Goal: Task Accomplishment & Management: Complete application form

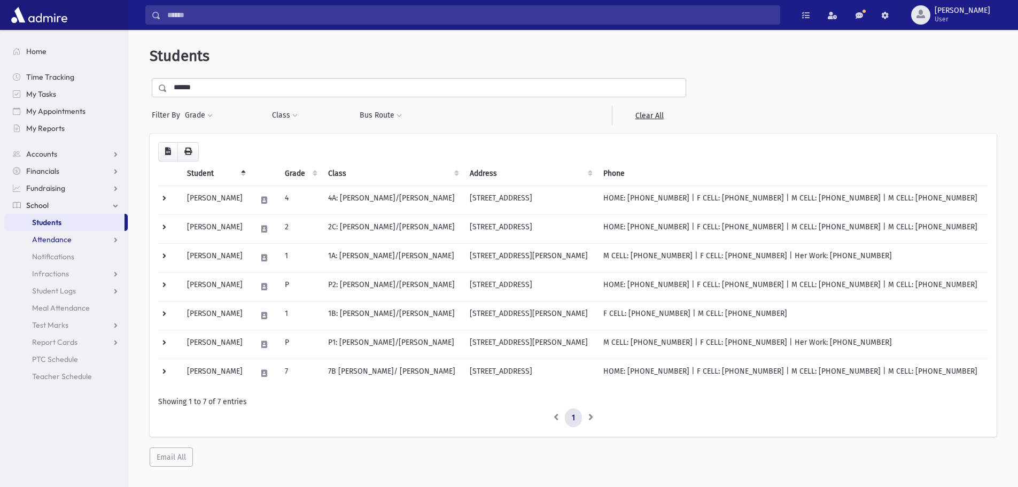
click at [73, 237] on link "Attendance" at bounding box center [65, 239] width 123 height 17
click at [49, 257] on span "Entry" at bounding box center [50, 257] width 18 height 10
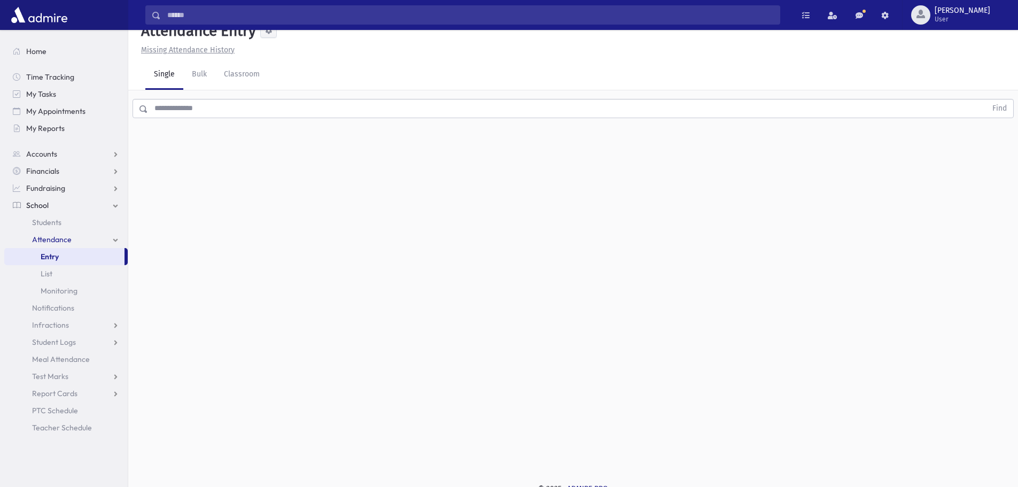
scroll to position [24, 0]
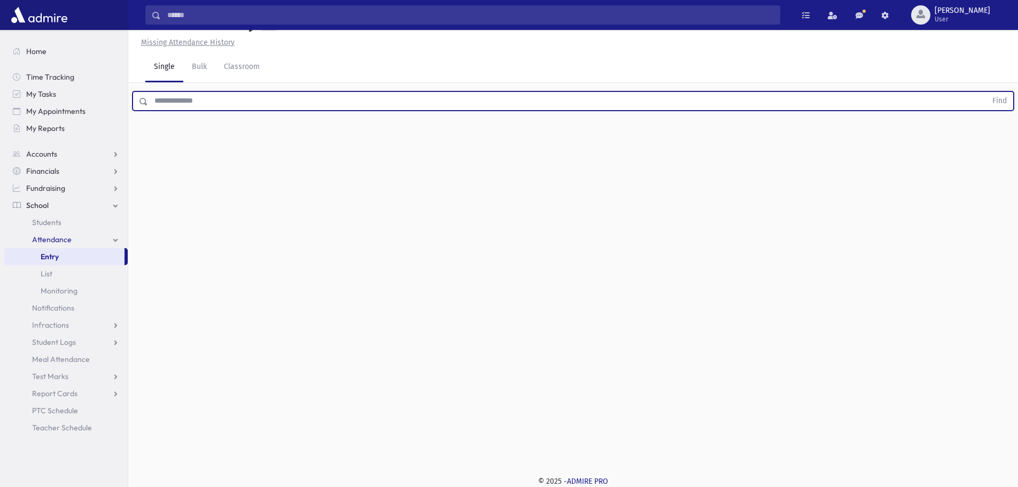
click at [519, 99] on input "text" at bounding box center [567, 100] width 839 height 19
click at [986, 92] on button "Find" at bounding box center [999, 101] width 27 height 18
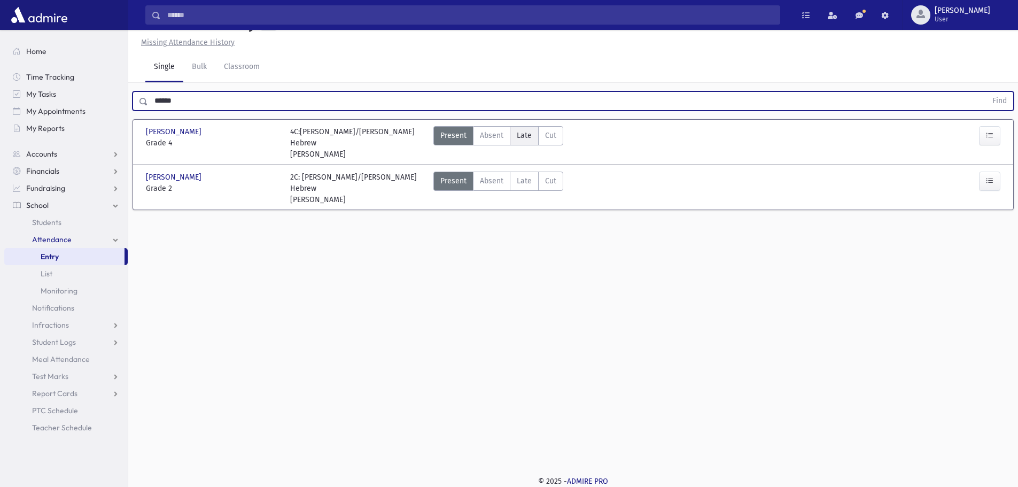
click at [522, 134] on span "Late" at bounding box center [524, 135] width 15 height 11
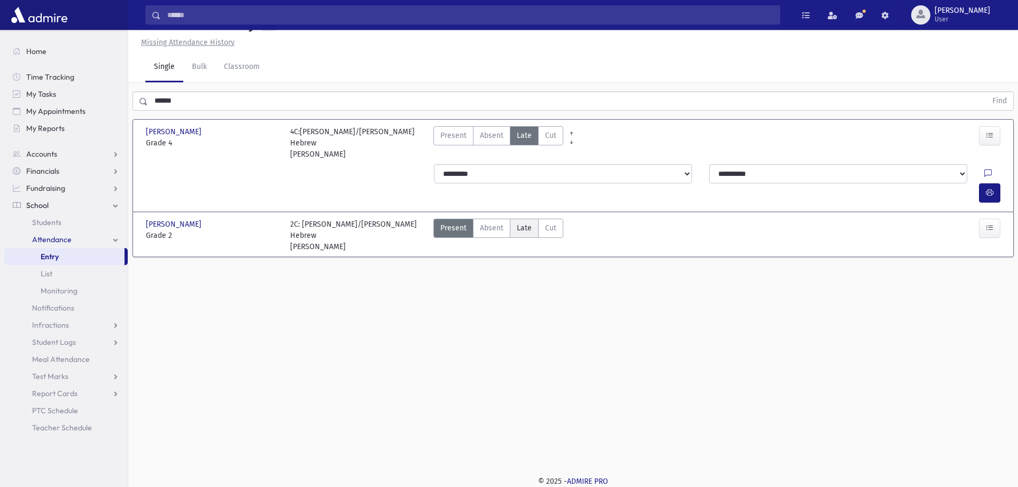
click at [530, 222] on span "Late" at bounding box center [524, 227] width 15 height 11
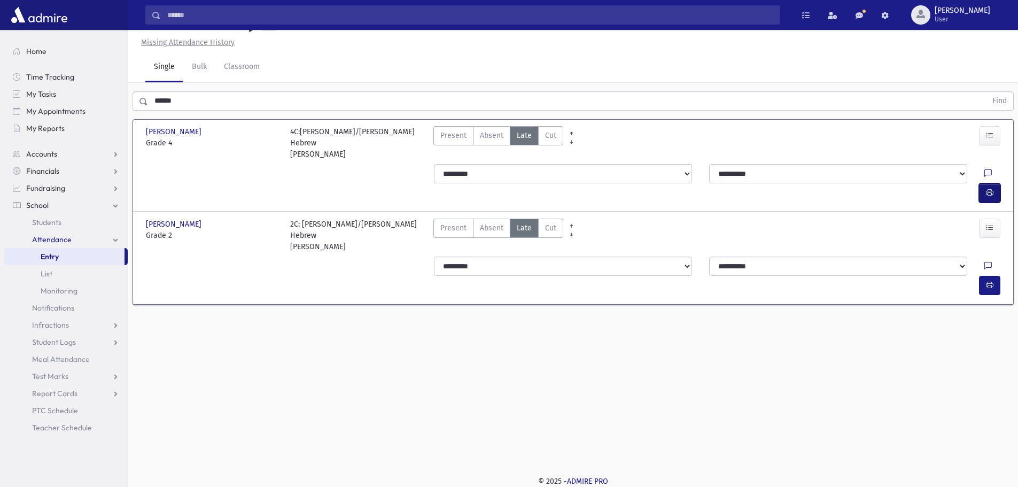
click at [991, 183] on button "button" at bounding box center [989, 192] width 21 height 19
click at [986, 281] on icon "button" at bounding box center [989, 285] width 7 height 9
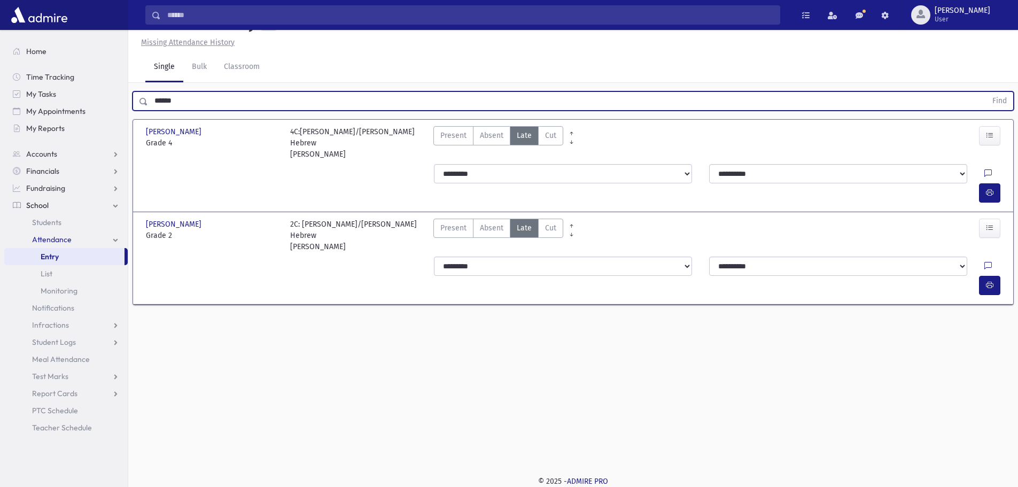
drag, startPoint x: 196, startPoint y: 96, endPoint x: 154, endPoint y: 95, distance: 42.2
click at [154, 95] on input "******" at bounding box center [567, 100] width 839 height 19
click at [986, 92] on button "Find" at bounding box center [999, 101] width 27 height 18
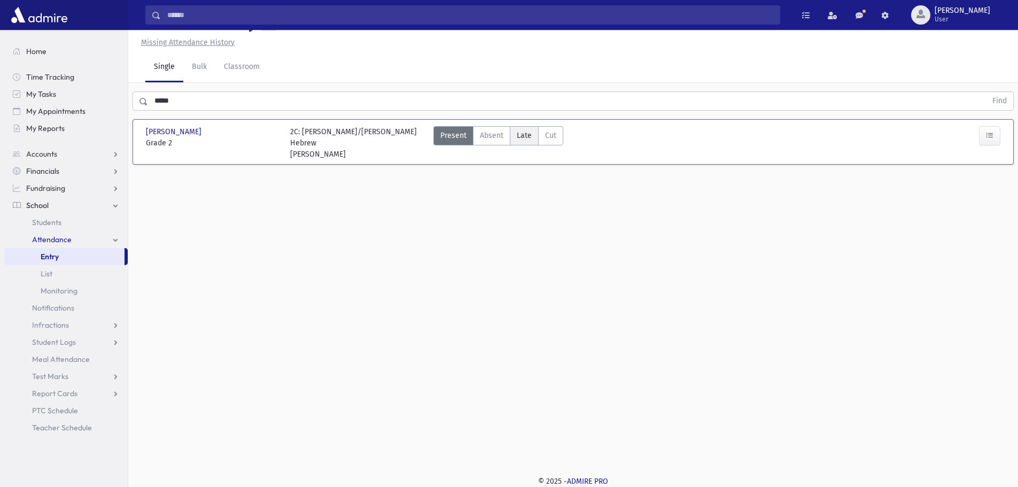
click at [515, 137] on label "Late Late" at bounding box center [524, 135] width 29 height 19
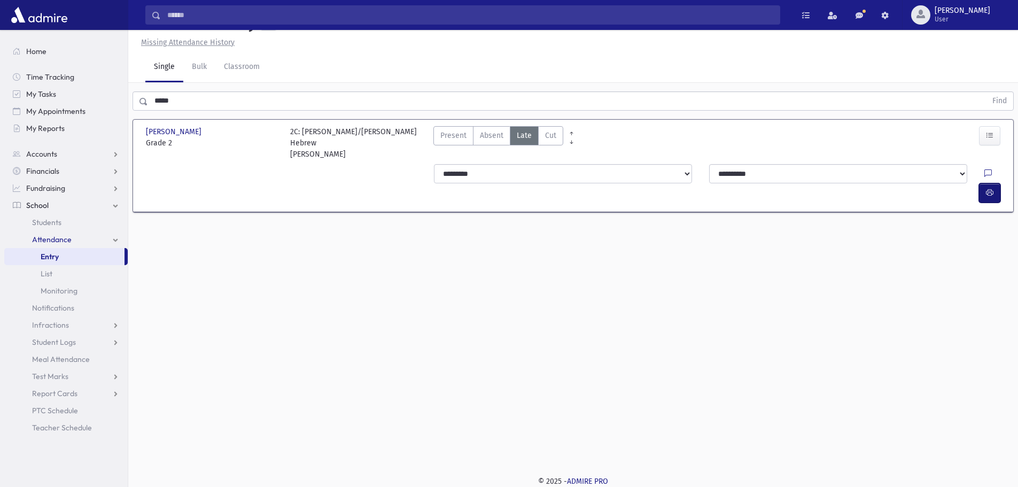
click at [990, 188] on icon "button" at bounding box center [989, 192] width 7 height 9
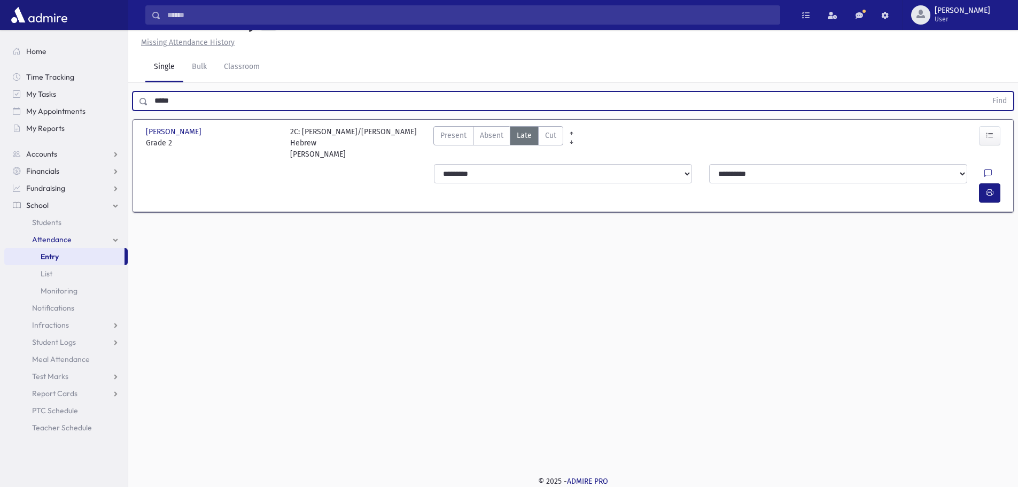
drag, startPoint x: 205, startPoint y: 103, endPoint x: 137, endPoint y: 104, distance: 67.4
click at [137, 104] on div "***** Find" at bounding box center [573, 100] width 881 height 19
click at [986, 92] on button "Find" at bounding box center [999, 101] width 27 height 18
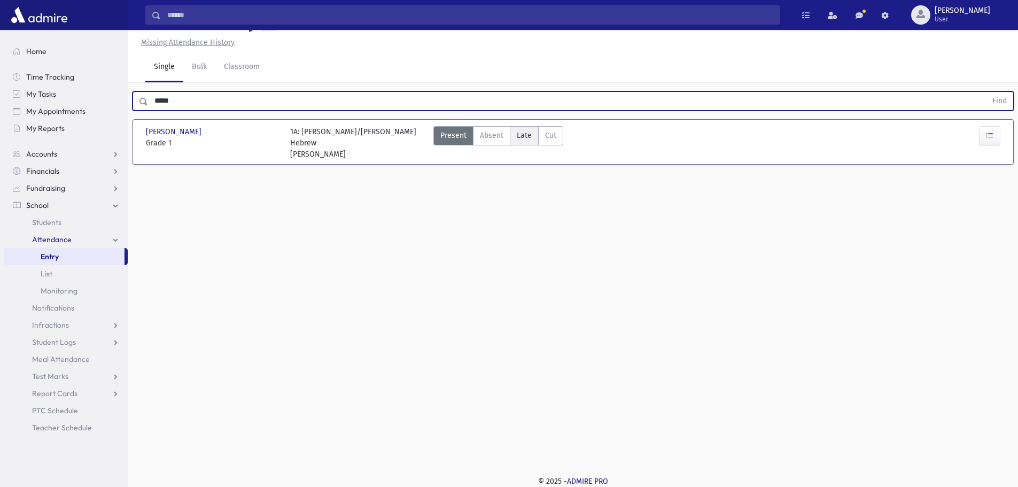
click at [520, 137] on span "Late" at bounding box center [524, 135] width 15 height 11
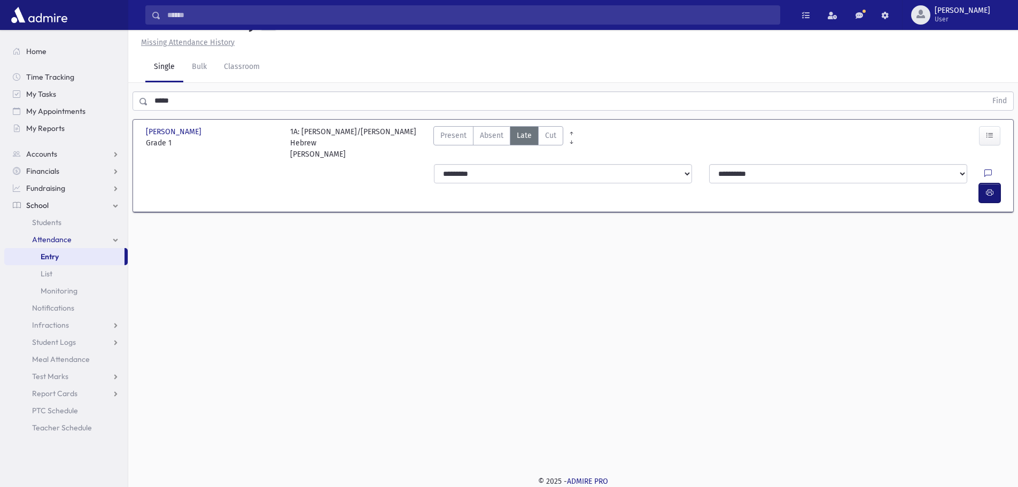
click at [988, 188] on icon "button" at bounding box center [989, 192] width 7 height 9
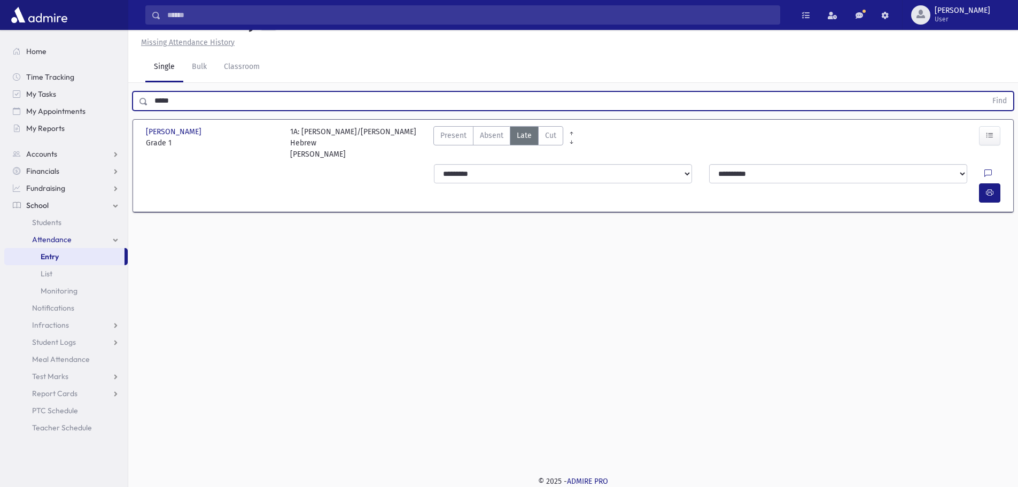
drag, startPoint x: 206, startPoint y: 106, endPoint x: 139, endPoint y: 107, distance: 66.8
click at [139, 107] on div "***** Find" at bounding box center [573, 100] width 881 height 19
click at [986, 92] on button "Find" at bounding box center [999, 101] width 27 height 18
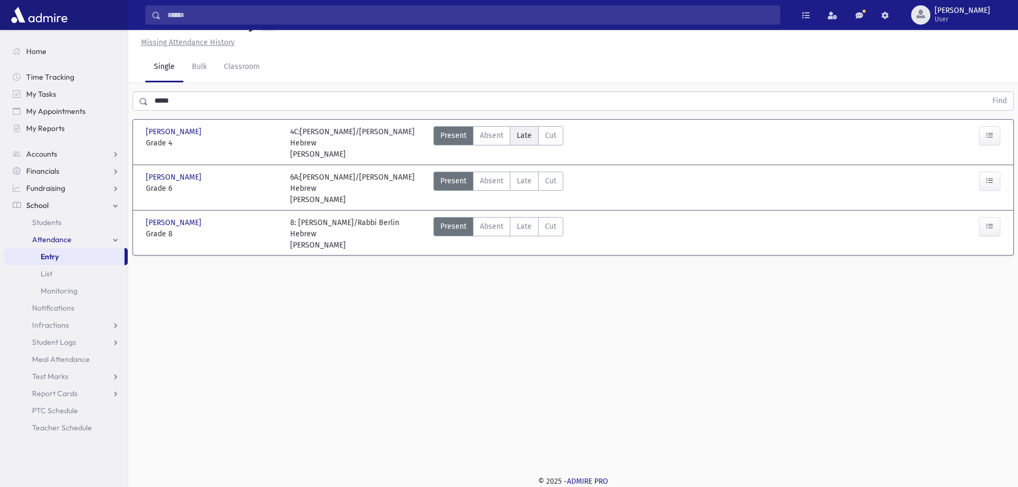
click at [525, 139] on span "Late" at bounding box center [524, 135] width 15 height 11
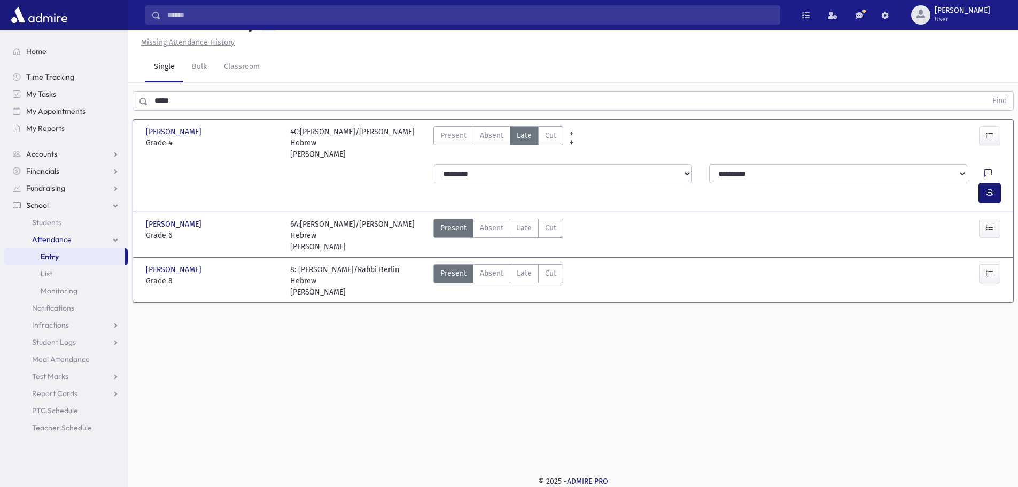
click at [995, 183] on button "button" at bounding box center [989, 192] width 21 height 19
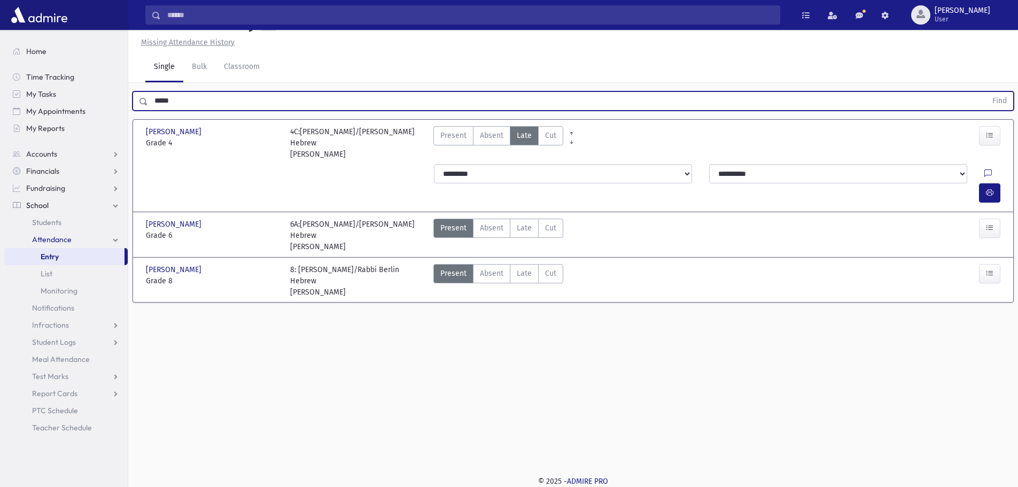
drag, startPoint x: 233, startPoint y: 105, endPoint x: 133, endPoint y: 86, distance: 101.8
click at [133, 86] on div "***** Find" at bounding box center [573, 99] width 890 height 32
click at [986, 92] on button "Find" at bounding box center [999, 101] width 27 height 18
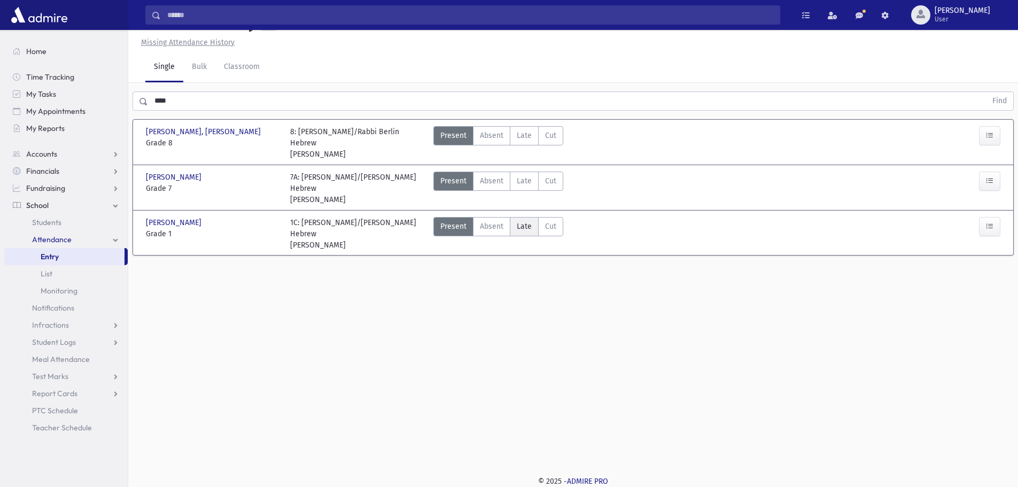
click at [522, 221] on span "Late" at bounding box center [524, 226] width 15 height 11
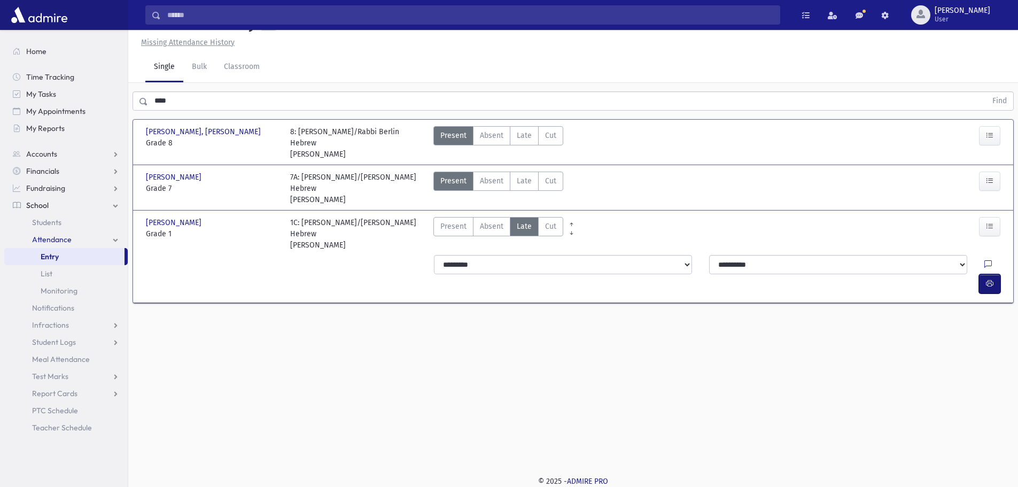
click at [987, 279] on icon "button" at bounding box center [989, 283] width 7 height 9
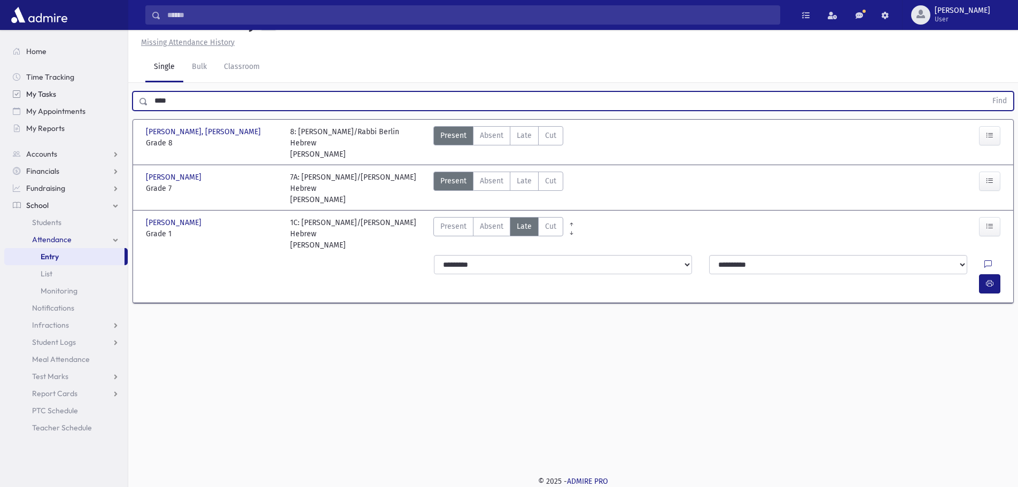
drag, startPoint x: 216, startPoint y: 100, endPoint x: 127, endPoint y: 99, distance: 89.3
click at [127, 99] on div "Search Results All Accounts" at bounding box center [509, 231] width 1018 height 511
click at [986, 92] on button "Find" at bounding box center [999, 101] width 27 height 18
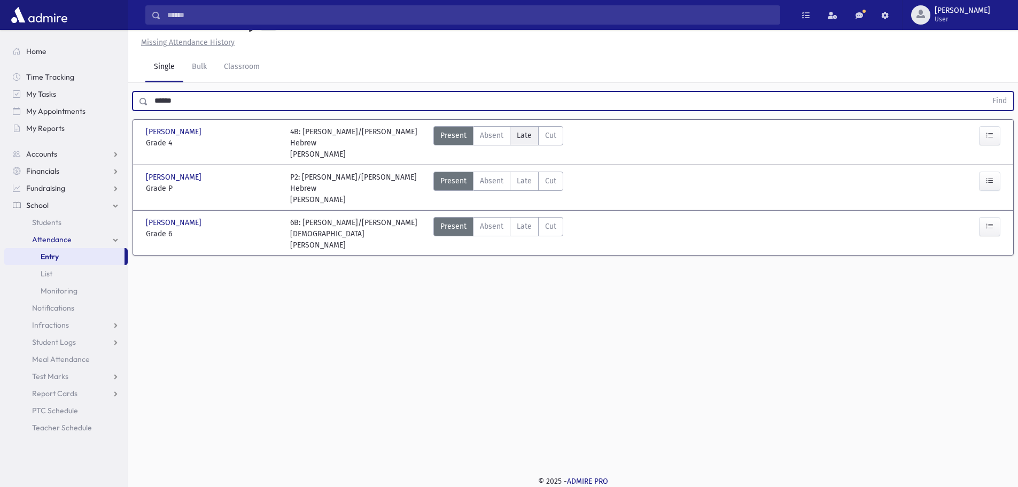
click at [521, 136] on span "Late" at bounding box center [524, 135] width 15 height 11
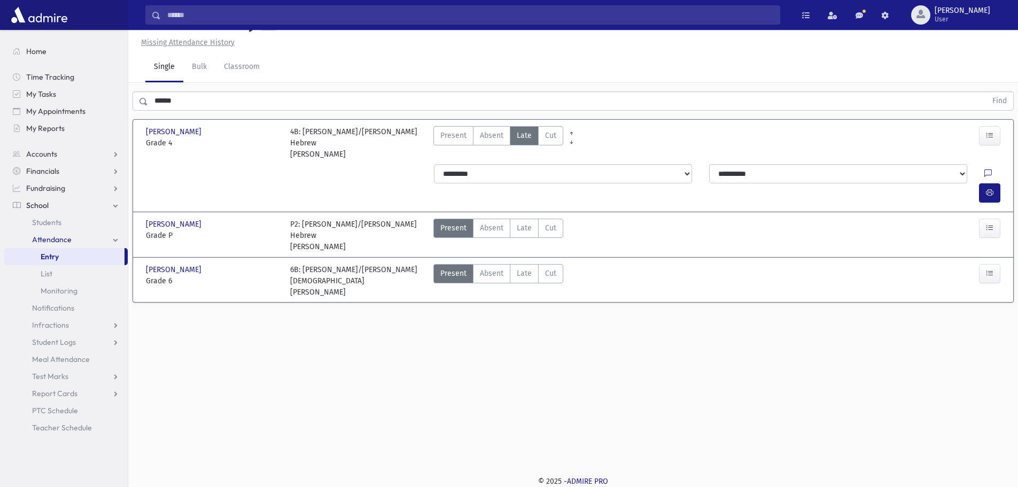
click at [1002, 183] on div at bounding box center [992, 192] width 26 height 19
click at [994, 183] on button "button" at bounding box center [989, 192] width 21 height 19
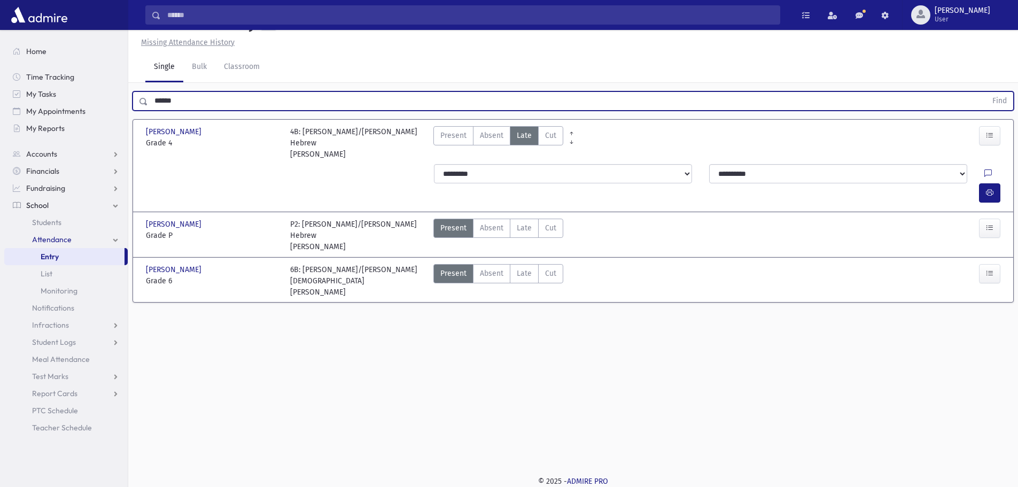
drag, startPoint x: 198, startPoint y: 100, endPoint x: 146, endPoint y: 97, distance: 51.9
click at [146, 97] on div "****** Find" at bounding box center [573, 100] width 881 height 19
click at [986, 92] on button "Find" at bounding box center [999, 101] width 27 height 18
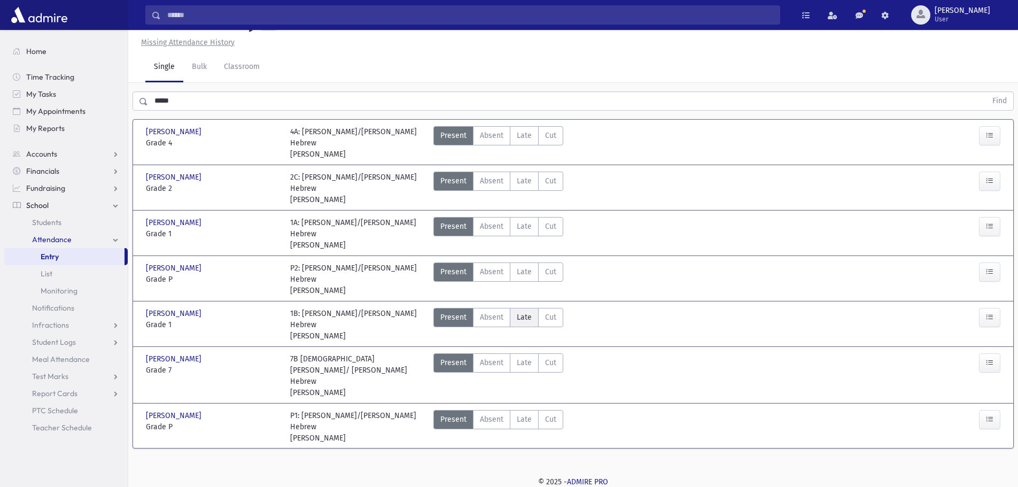
click at [529, 312] on span "Late" at bounding box center [524, 317] width 15 height 11
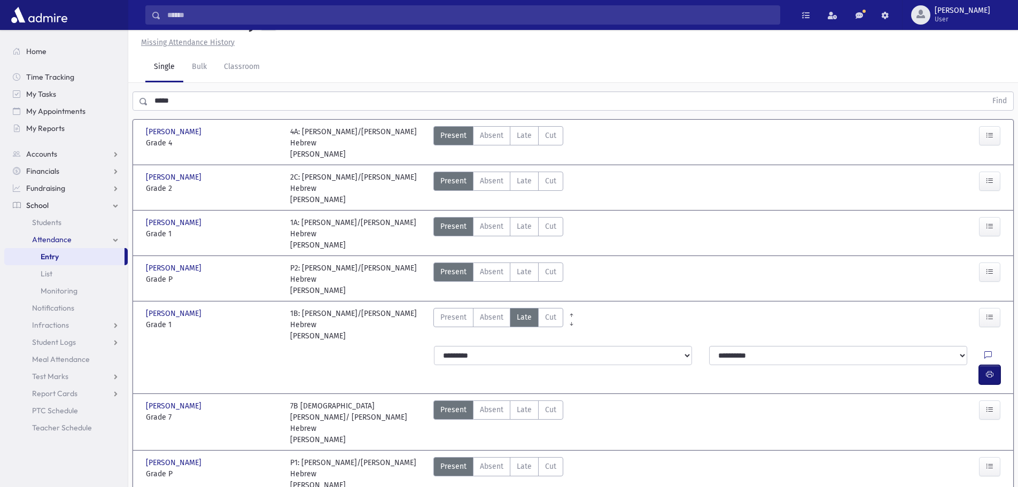
click at [988, 370] on icon "button" at bounding box center [989, 374] width 7 height 9
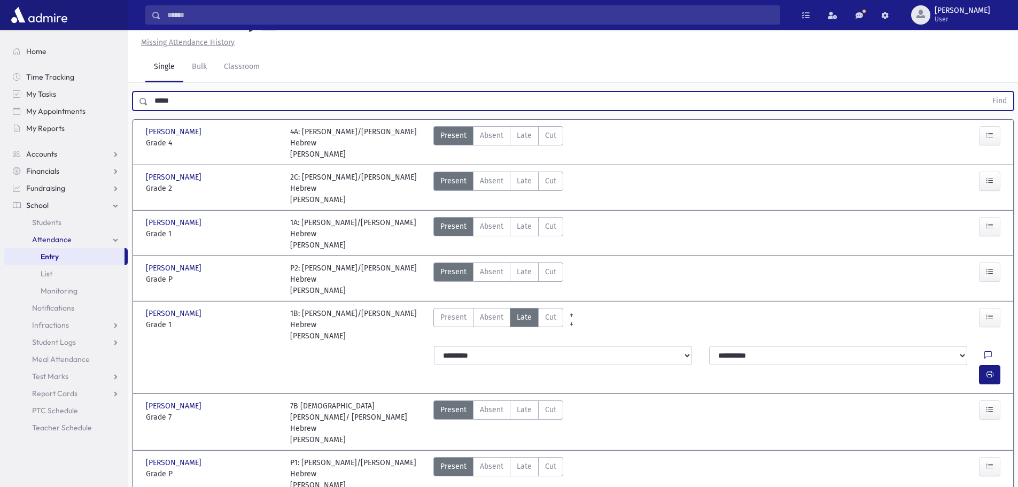
drag, startPoint x: 203, startPoint y: 97, endPoint x: 142, endPoint y: 91, distance: 61.3
click at [142, 91] on div "***** Find" at bounding box center [573, 100] width 881 height 19
click at [986, 92] on button "Find" at bounding box center [999, 101] width 27 height 18
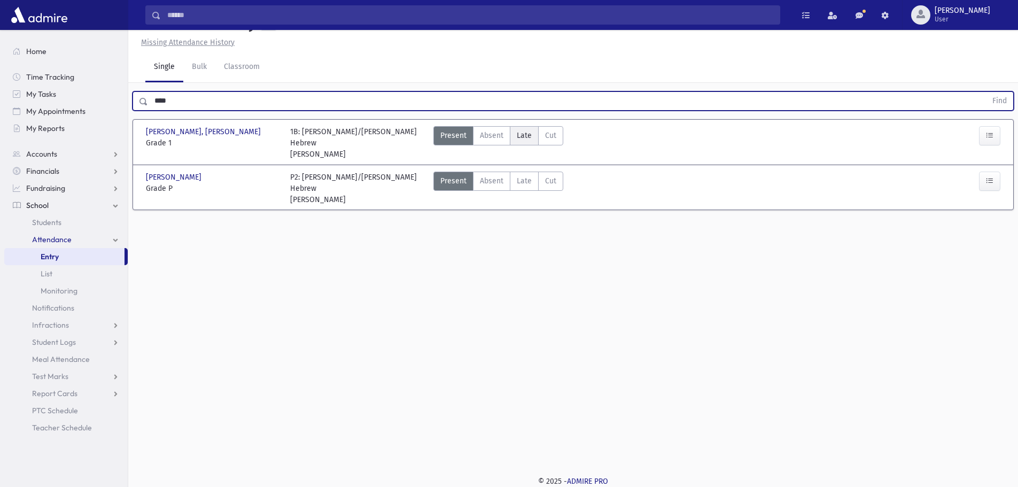
click at [517, 134] on span "Late" at bounding box center [524, 135] width 15 height 11
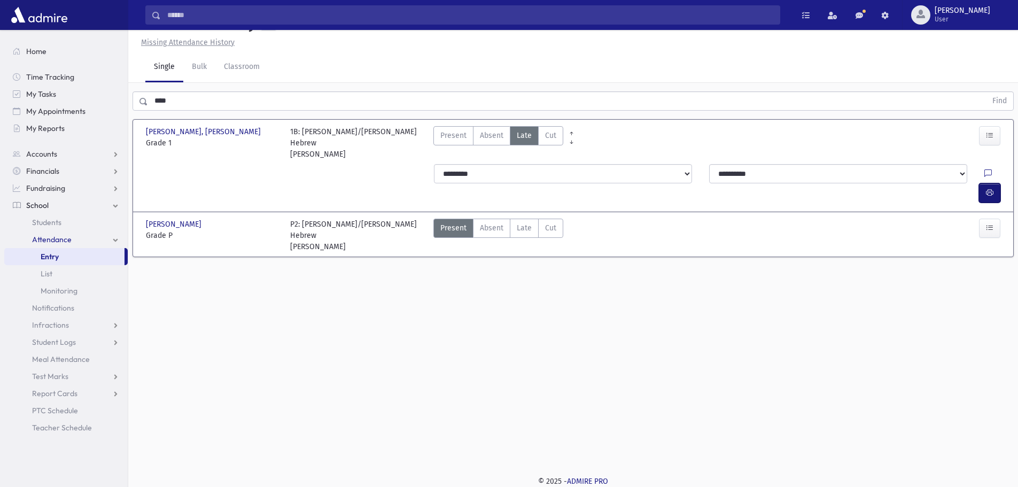
click at [997, 183] on button "button" at bounding box center [989, 192] width 21 height 19
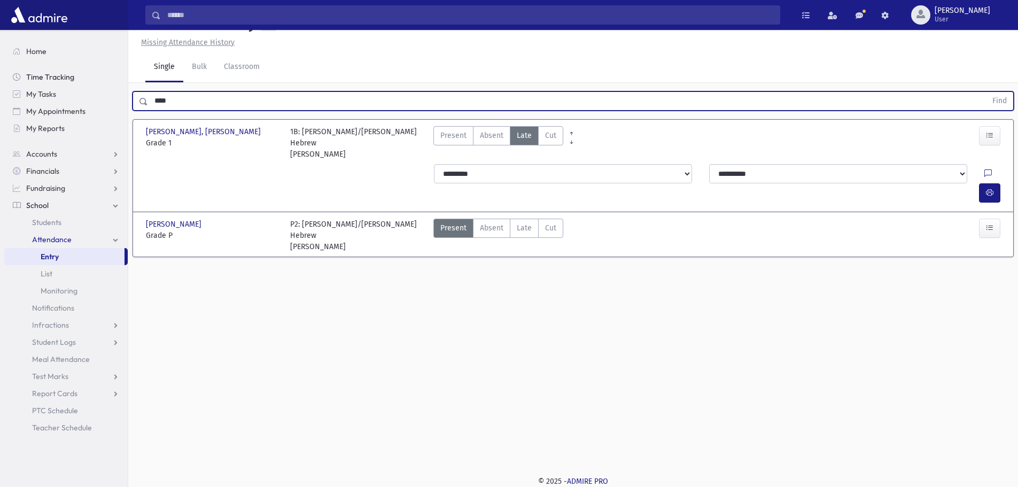
drag, startPoint x: 205, startPoint y: 100, endPoint x: 101, endPoint y: 78, distance: 106.7
click at [101, 78] on div "Search Results All Accounts" at bounding box center [509, 231] width 1018 height 511
click at [986, 92] on button "Find" at bounding box center [999, 101] width 27 height 18
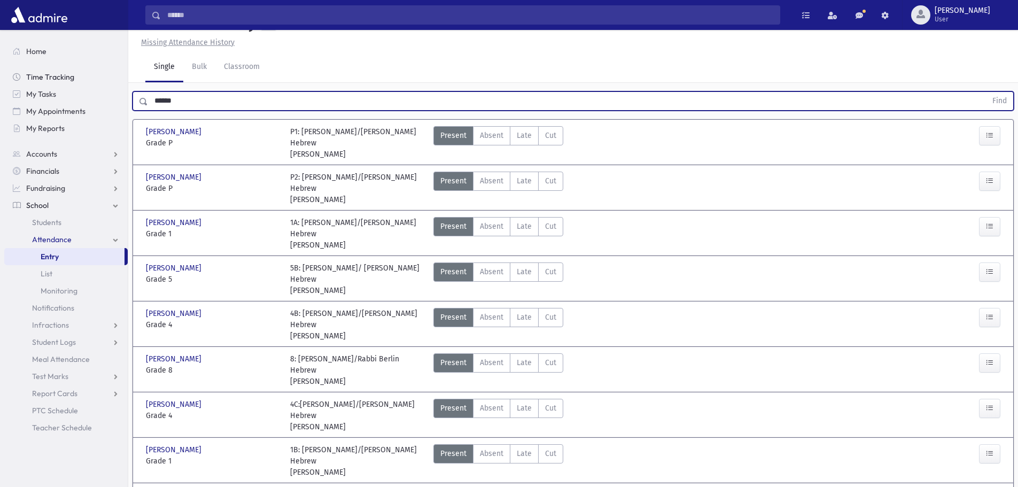
click at [986, 92] on button "Find" at bounding box center [999, 101] width 27 height 18
click at [522, 229] on span "Late" at bounding box center [524, 226] width 15 height 11
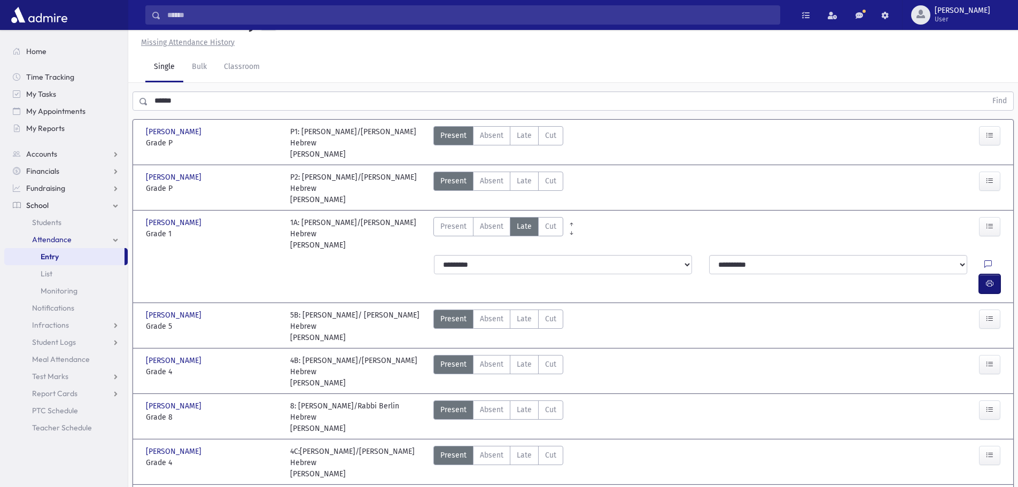
click at [987, 279] on icon "button" at bounding box center [989, 283] width 7 height 9
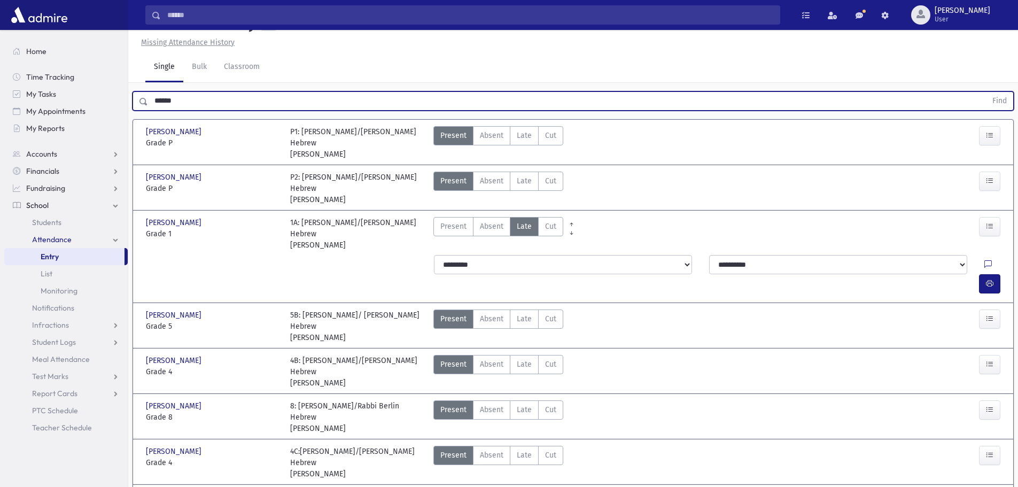
drag, startPoint x: 185, startPoint y: 103, endPoint x: 145, endPoint y: 101, distance: 40.7
click at [145, 101] on div "****** Find" at bounding box center [573, 100] width 881 height 19
click at [986, 92] on button "Find" at bounding box center [999, 101] width 27 height 18
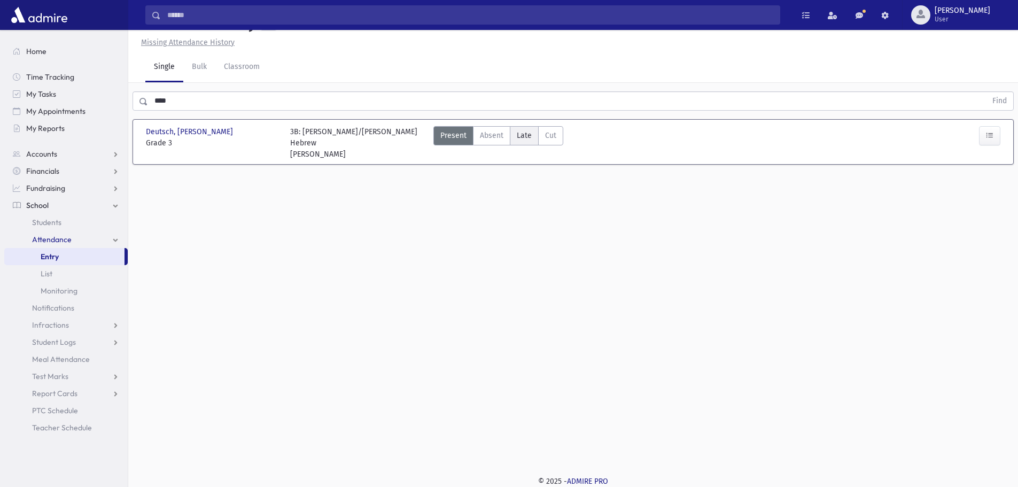
click at [513, 142] on label "Late Late" at bounding box center [524, 135] width 29 height 19
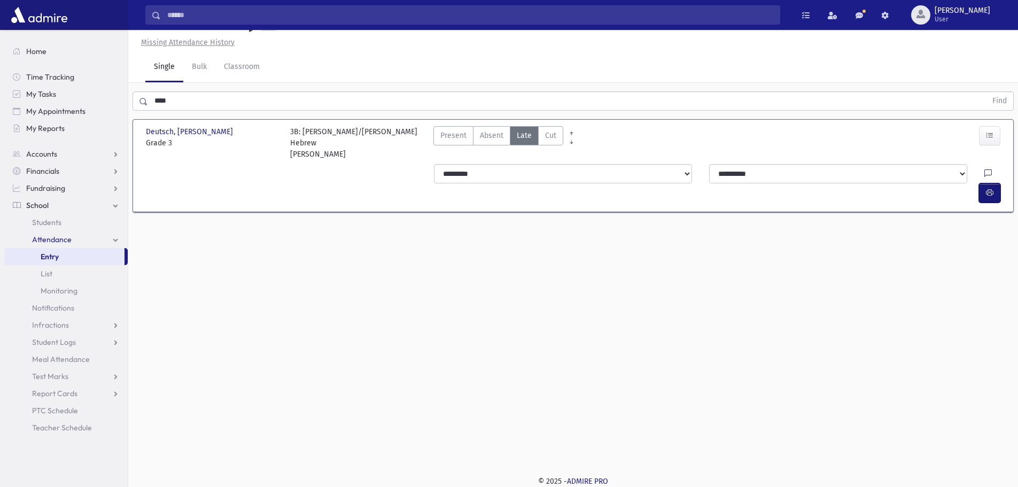
click at [996, 183] on button "button" at bounding box center [989, 192] width 21 height 19
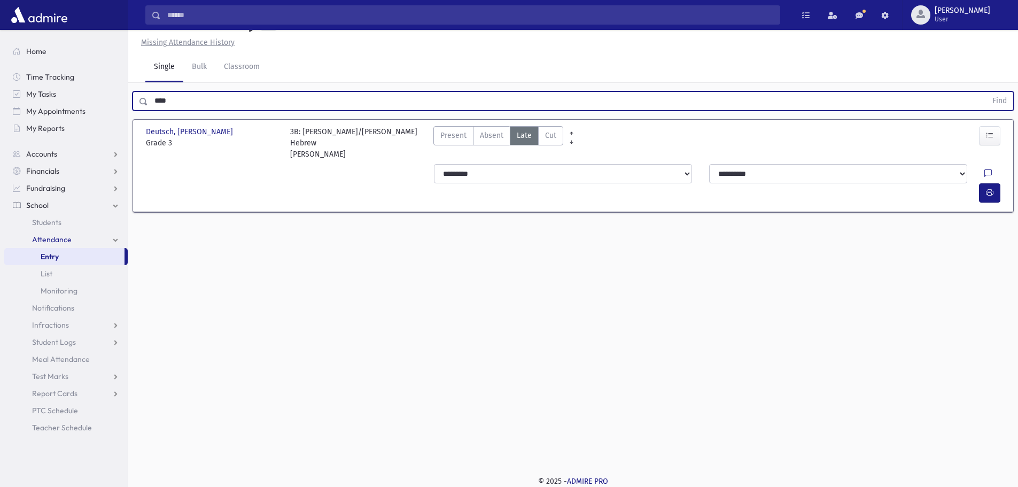
drag, startPoint x: 226, startPoint y: 109, endPoint x: 136, endPoint y: 97, distance: 91.1
click at [136, 97] on div "**** Find" at bounding box center [573, 100] width 881 height 19
click at [986, 92] on button "Find" at bounding box center [999, 101] width 27 height 18
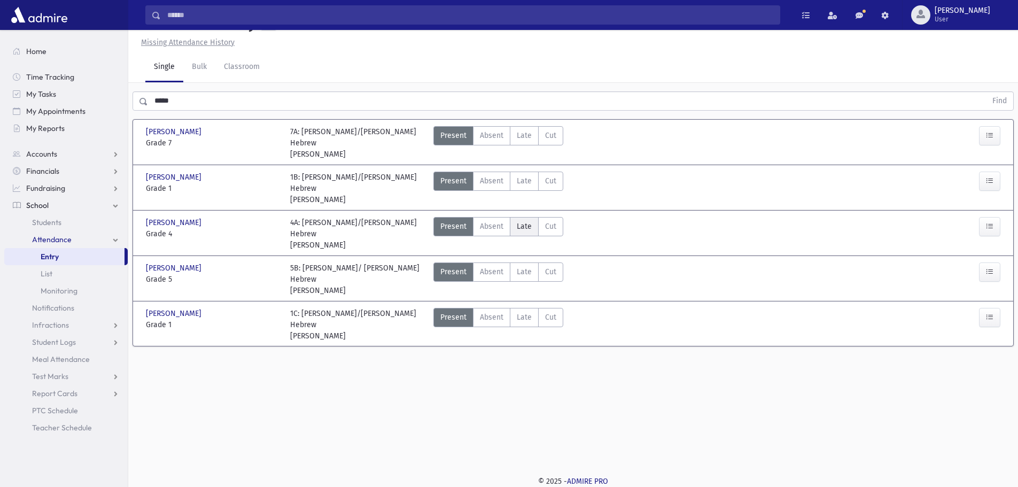
click at [531, 217] on label "Late Late" at bounding box center [524, 226] width 29 height 19
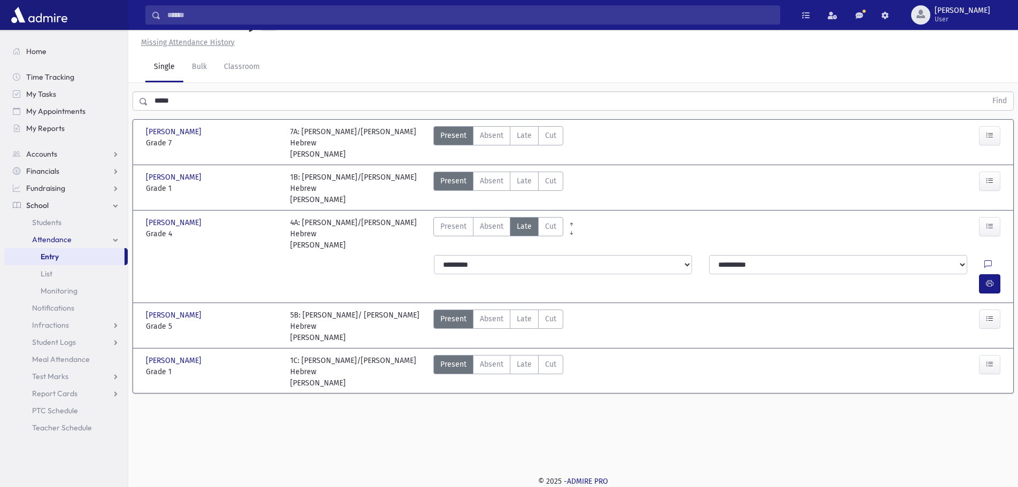
click at [1002, 274] on div at bounding box center [992, 283] width 26 height 19
click at [982, 274] on button "button" at bounding box center [989, 283] width 21 height 19
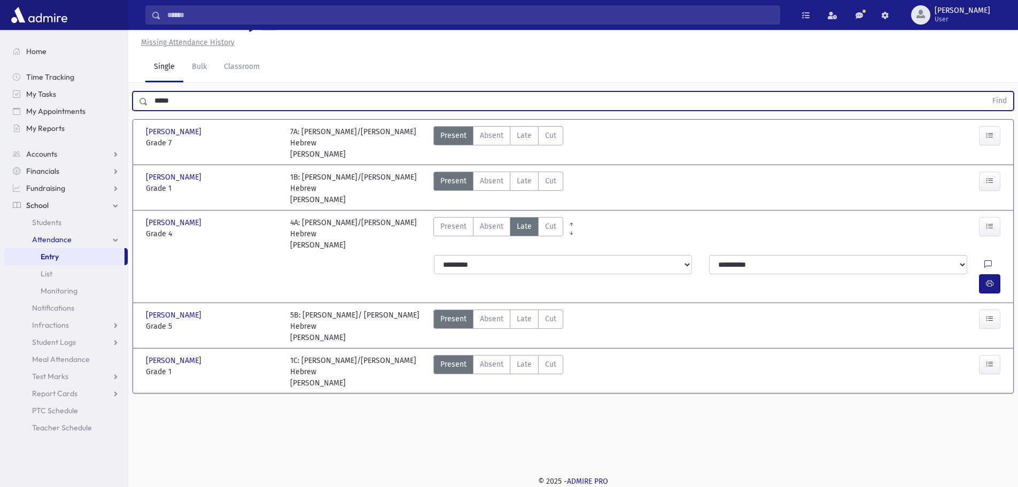
drag, startPoint x: 213, startPoint y: 102, endPoint x: 140, endPoint y: 99, distance: 73.8
click at [140, 99] on div "***** Find" at bounding box center [573, 100] width 881 height 19
click at [986, 92] on button "Find" at bounding box center [999, 101] width 27 height 18
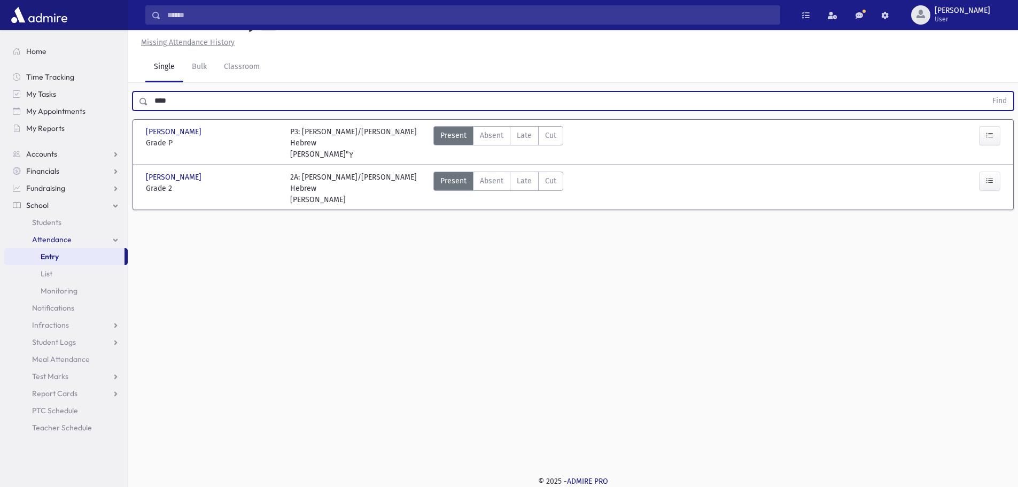
click at [520, 169] on div "Kamenetsky, Avrohom Kamenetsky, Avrohom Grade 2 Grade 2 2A: Rabbi Gasner/Miss G…" at bounding box center [573, 187] width 874 height 36
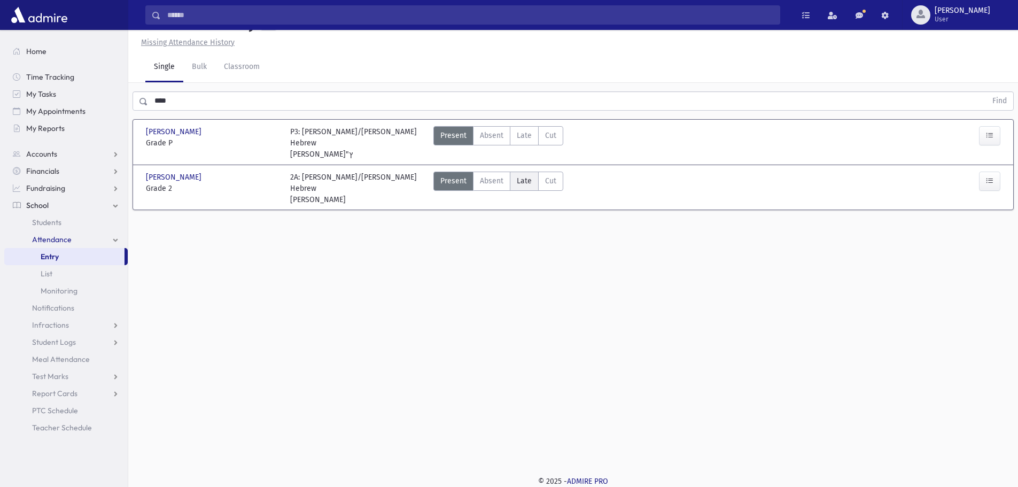
click at [520, 175] on span "Late" at bounding box center [524, 180] width 15 height 11
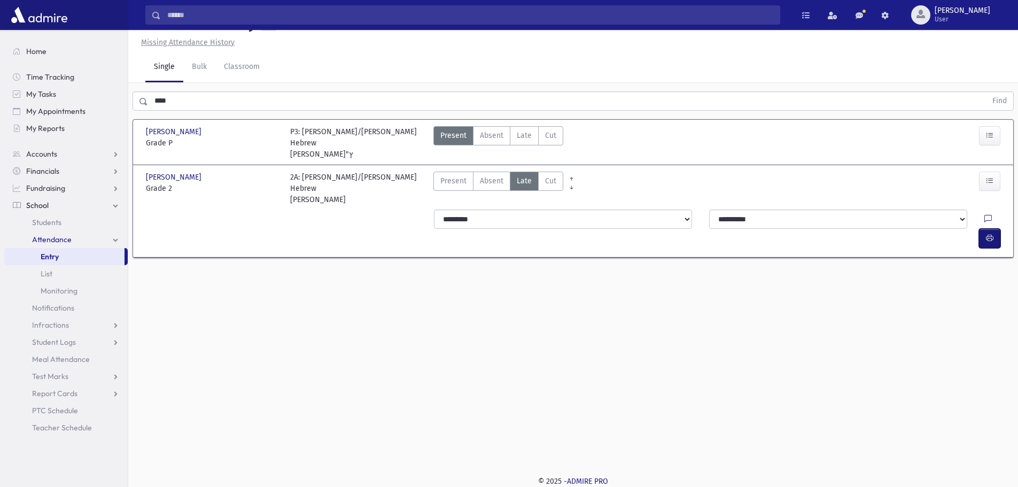
click at [987, 234] on icon "button" at bounding box center [989, 238] width 7 height 9
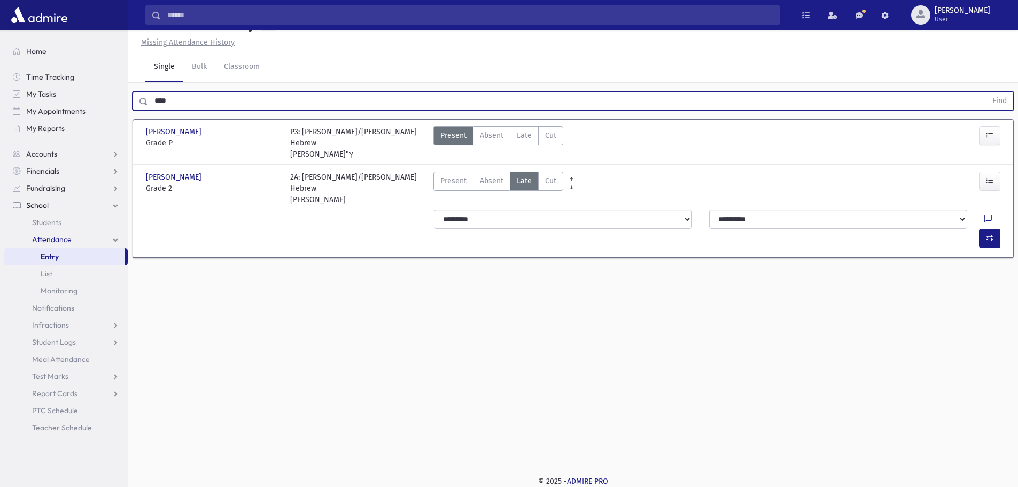
drag, startPoint x: 187, startPoint y: 110, endPoint x: 144, endPoint y: 109, distance: 42.8
click at [144, 109] on div "**** Find" at bounding box center [573, 100] width 881 height 19
click at [986, 92] on button "Find" at bounding box center [999, 101] width 27 height 18
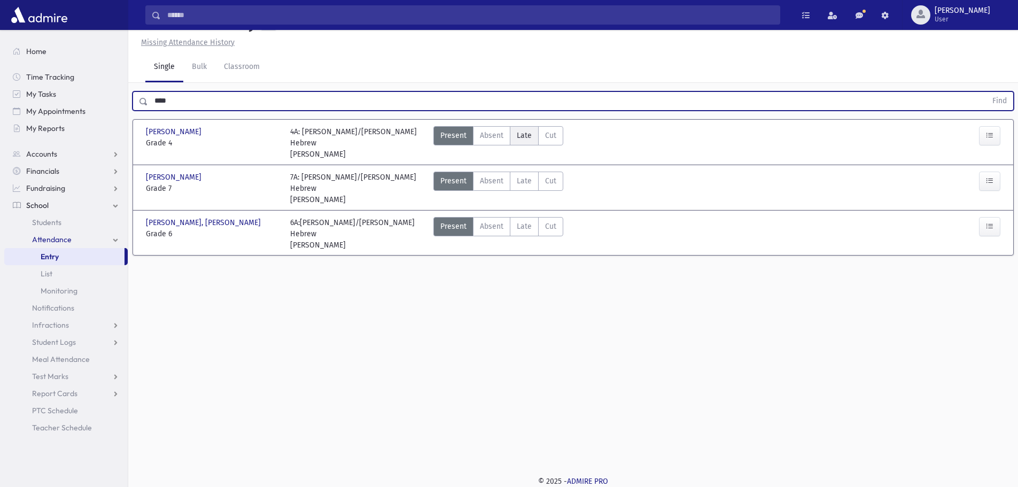
click at [531, 130] on label "Late Late" at bounding box center [524, 135] width 29 height 19
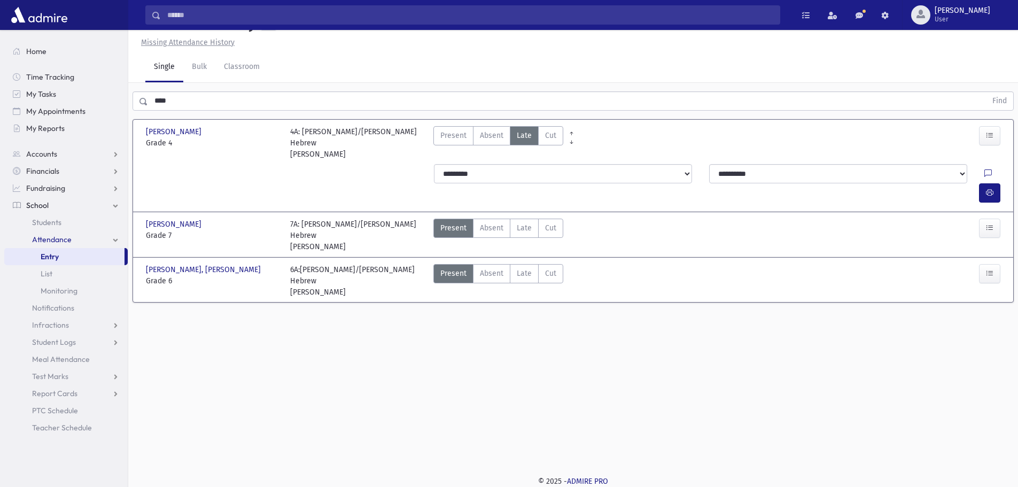
click at [937, 141] on div at bounding box center [970, 143] width 72 height 34
click at [998, 183] on div at bounding box center [992, 192] width 26 height 19
click at [992, 188] on icon "button" at bounding box center [989, 192] width 7 height 9
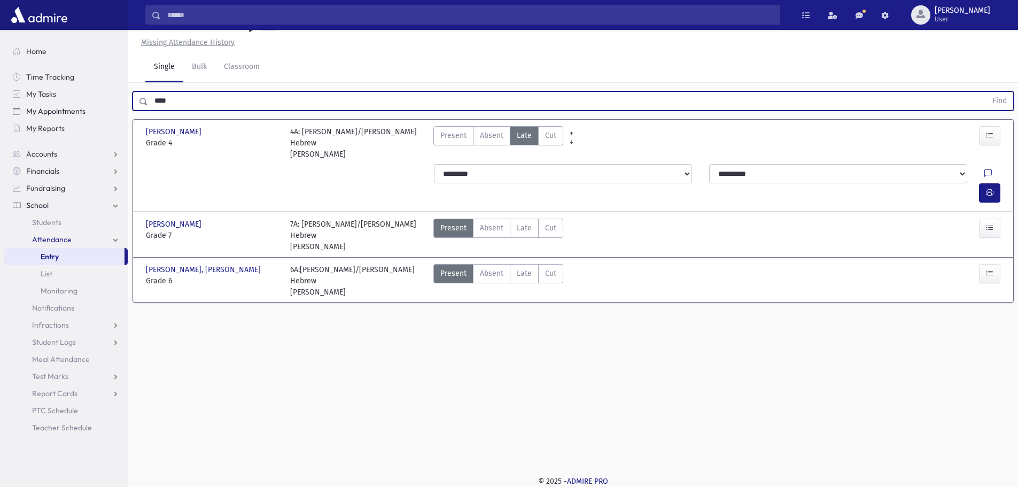
drag, startPoint x: 222, startPoint y: 105, endPoint x: 102, endPoint y: 115, distance: 121.2
click at [102, 115] on div "Search Results All Accounts" at bounding box center [509, 231] width 1018 height 511
click at [986, 92] on button "Find" at bounding box center [999, 101] width 27 height 18
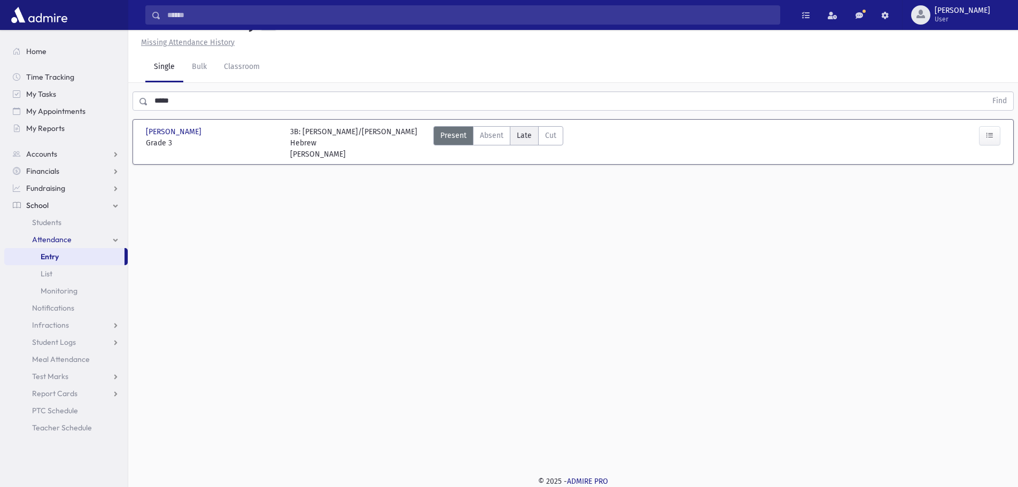
click at [531, 130] on label "Late Late" at bounding box center [524, 135] width 29 height 19
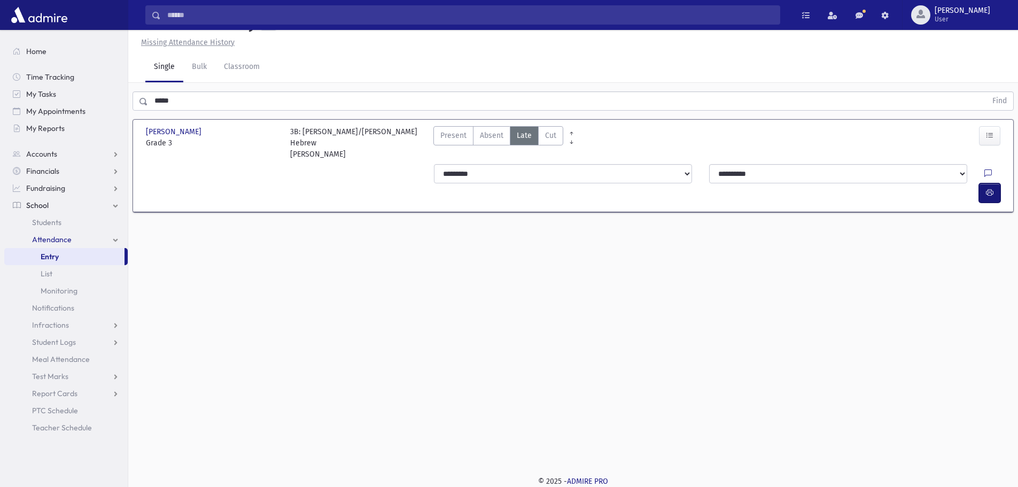
click at [997, 183] on button "button" at bounding box center [989, 192] width 21 height 19
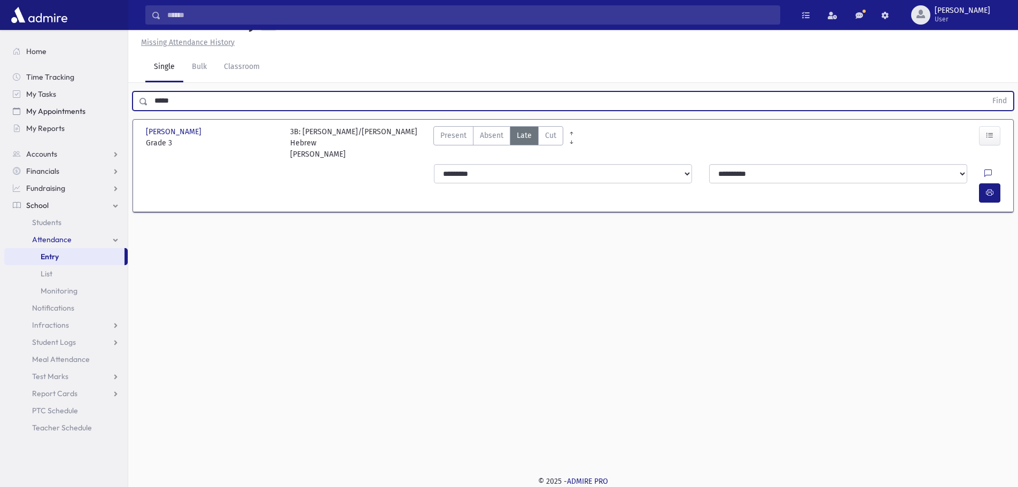
drag, startPoint x: 400, startPoint y: 107, endPoint x: 81, endPoint y: 109, distance: 318.6
click at [81, 109] on div "Search Results All Accounts" at bounding box center [509, 231] width 1018 height 511
click at [986, 92] on button "Find" at bounding box center [999, 101] width 27 height 18
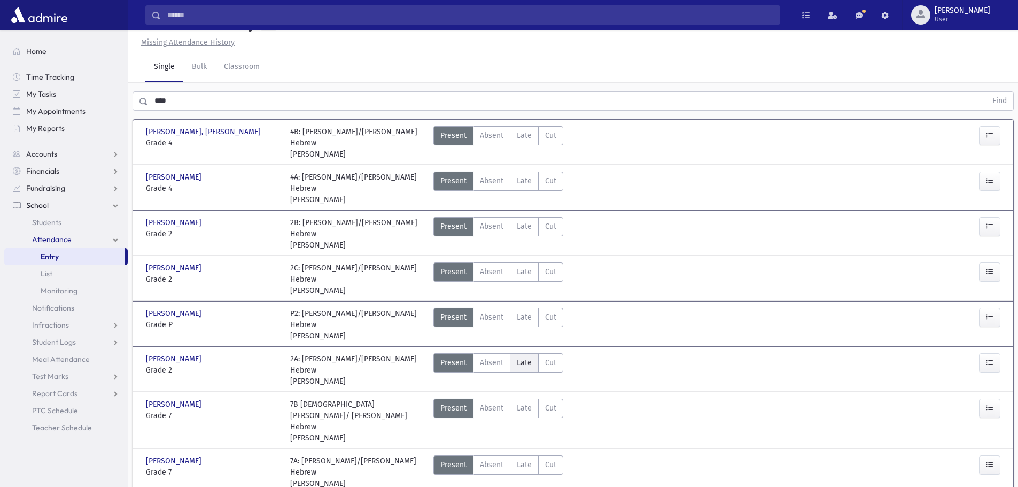
click at [520, 357] on span "Late" at bounding box center [524, 362] width 15 height 11
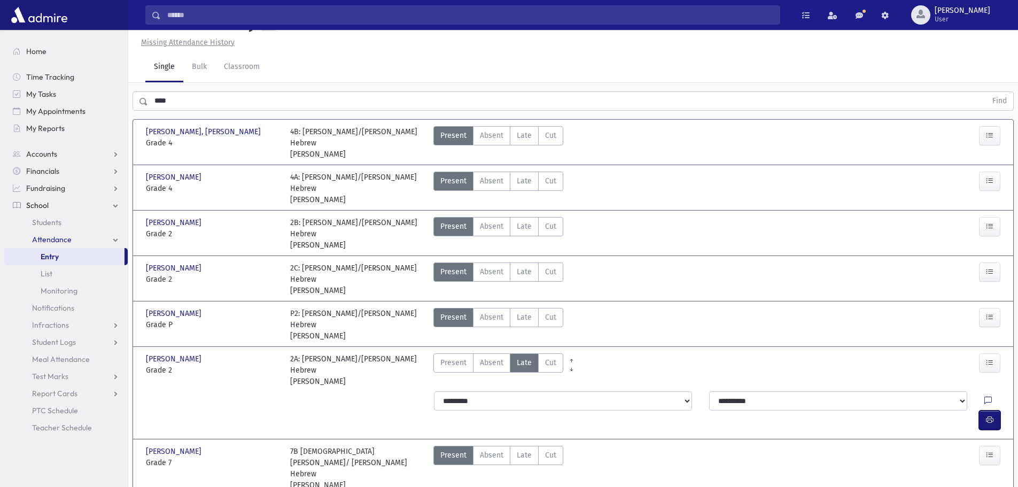
click at [994, 410] on button "button" at bounding box center [989, 419] width 21 height 19
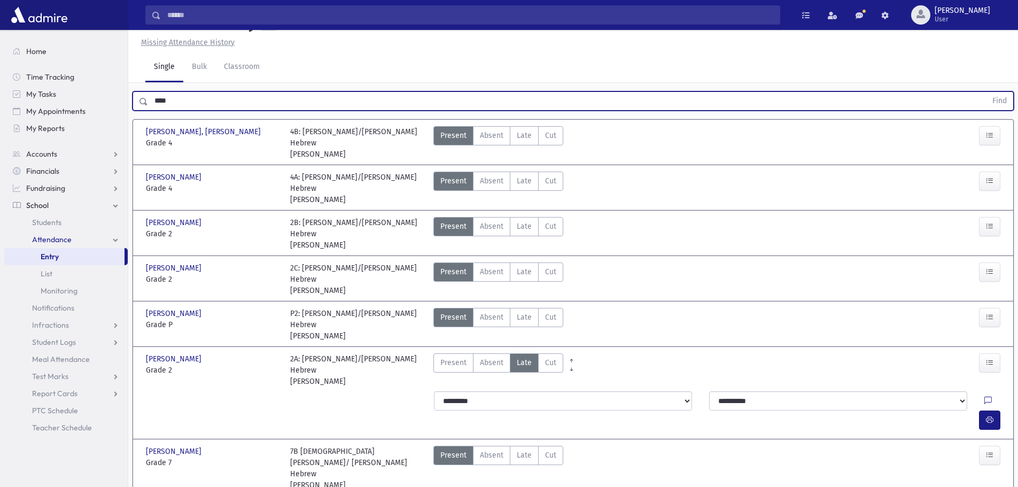
drag, startPoint x: 191, startPoint y: 134, endPoint x: 148, endPoint y: 123, distance: 44.1
click at [148, 111] on input "****" at bounding box center [567, 100] width 839 height 19
click at [986, 92] on button "Find" at bounding box center [999, 101] width 27 height 18
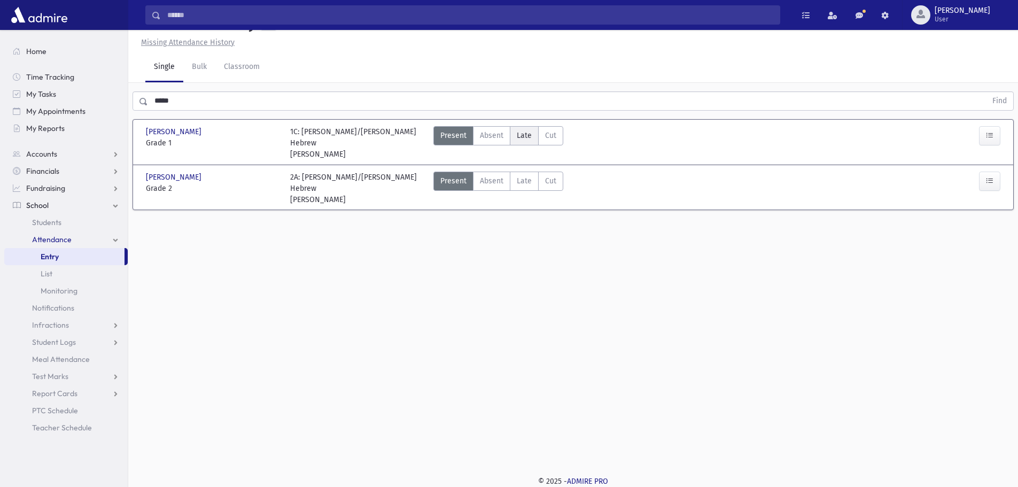
click at [524, 141] on span "Late" at bounding box center [524, 135] width 15 height 11
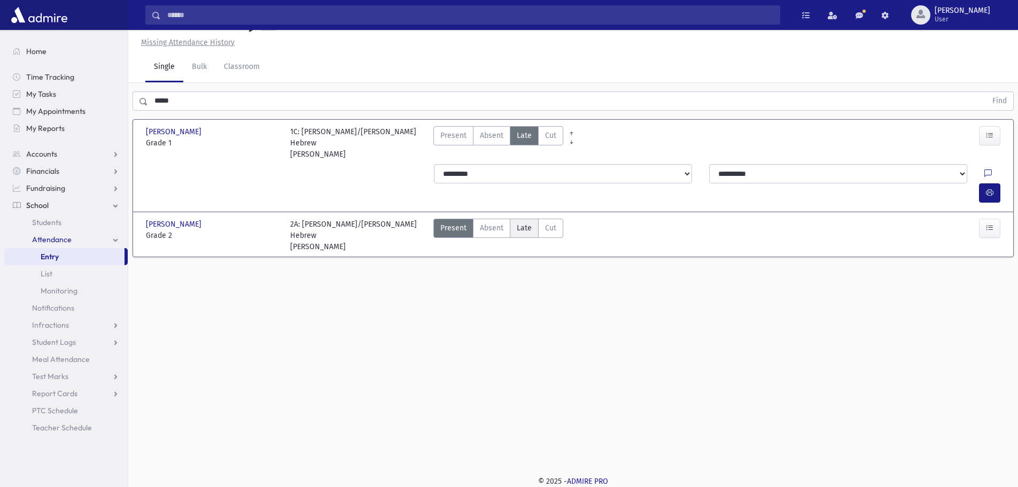
click at [526, 222] on span "Late" at bounding box center [524, 227] width 15 height 11
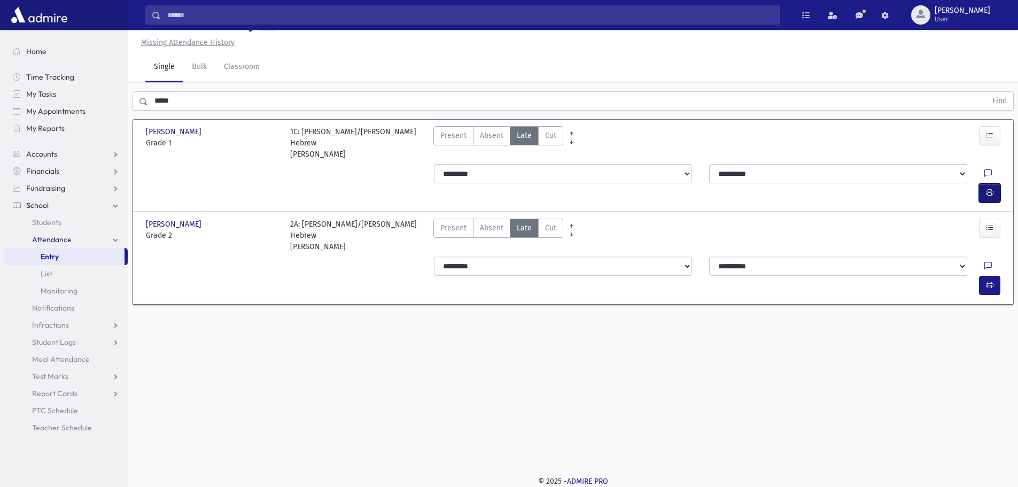
click at [987, 188] on icon "button" at bounding box center [989, 192] width 7 height 9
click at [990, 276] on button "button" at bounding box center [989, 285] width 21 height 19
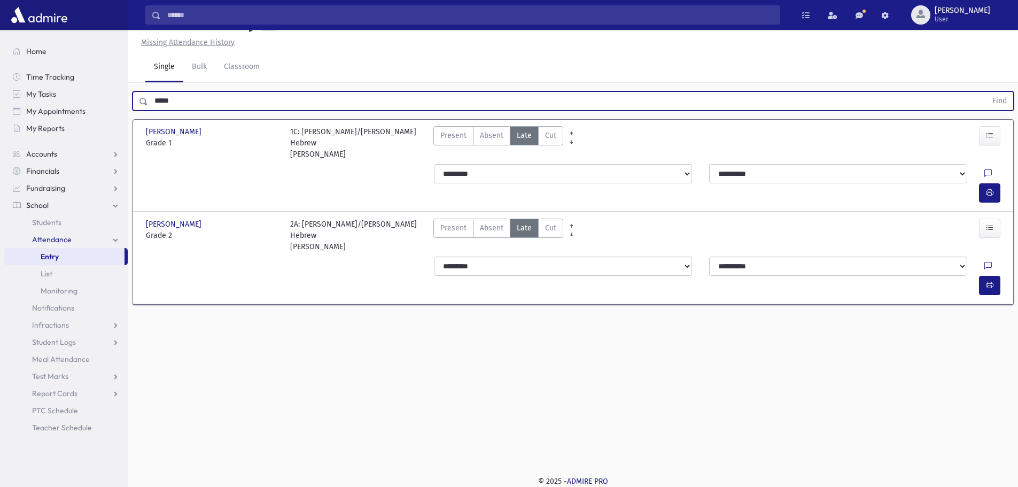
drag, startPoint x: 198, startPoint y: 128, endPoint x: 152, endPoint y: 122, distance: 46.9
click at [152, 111] on input "*****" at bounding box center [567, 100] width 839 height 19
click at [986, 92] on button "Find" at bounding box center [999, 101] width 27 height 18
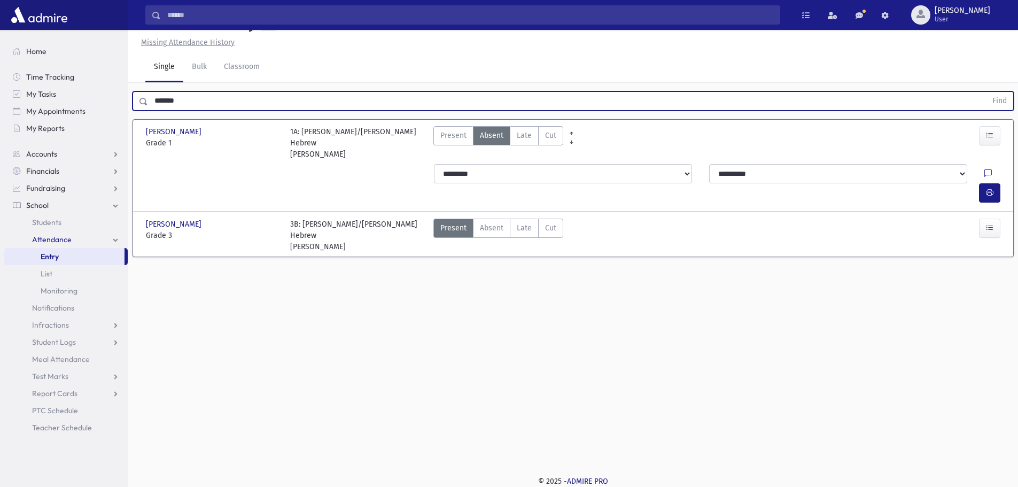
click at [986, 92] on button "Find" at bounding box center [999, 101] width 27 height 18
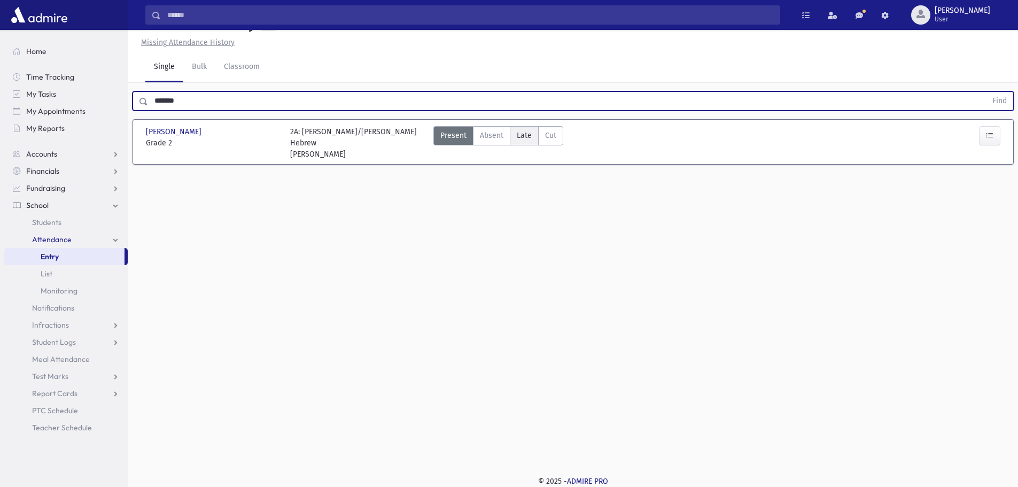
click at [529, 141] on span "Late" at bounding box center [524, 135] width 15 height 11
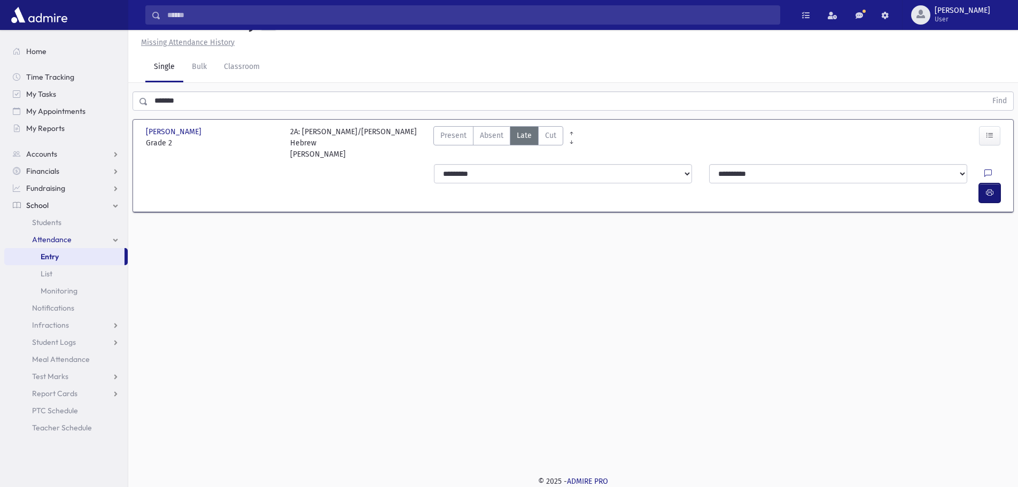
click at [986, 192] on button "button" at bounding box center [989, 192] width 21 height 19
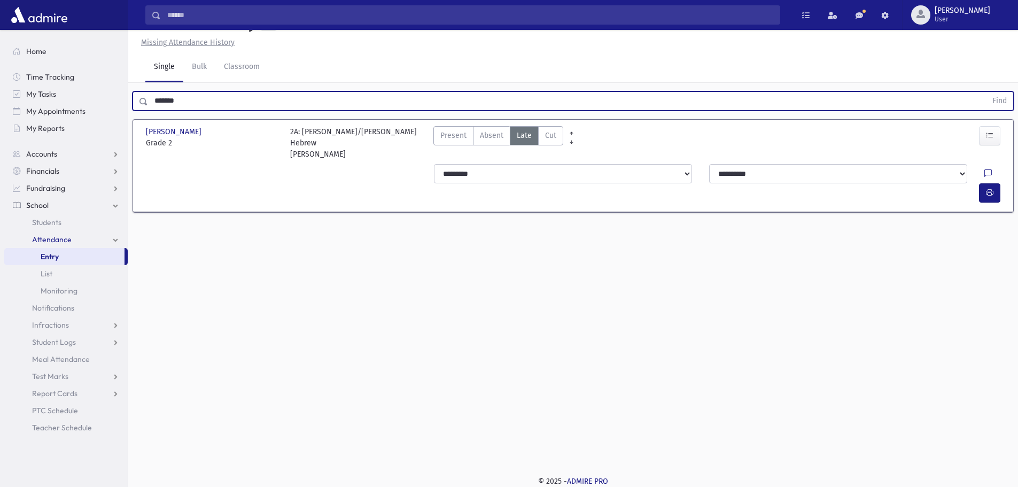
drag, startPoint x: 191, startPoint y: 125, endPoint x: 149, endPoint y: 127, distance: 42.3
click at [149, 111] on input "*******" at bounding box center [567, 100] width 839 height 19
click at [986, 92] on button "Find" at bounding box center [999, 101] width 27 height 18
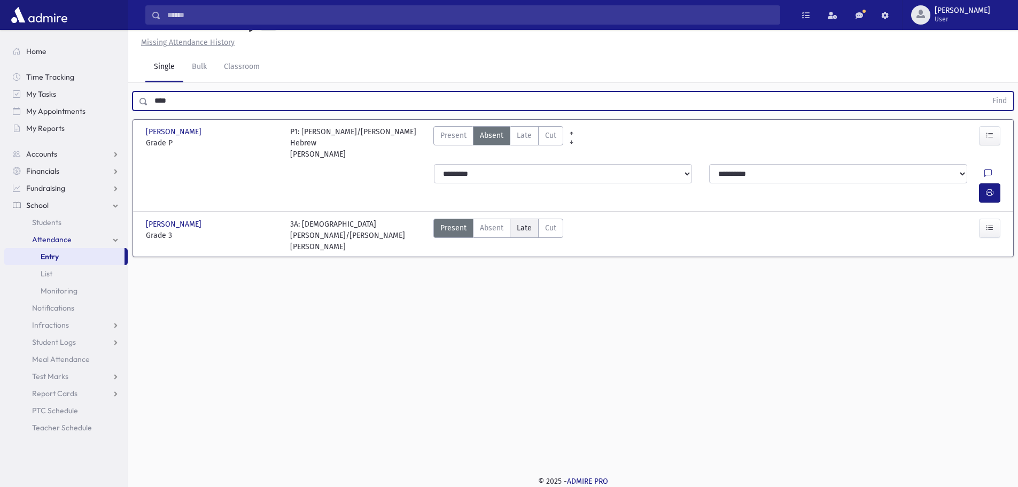
click at [522, 231] on span "Late" at bounding box center [524, 227] width 15 height 11
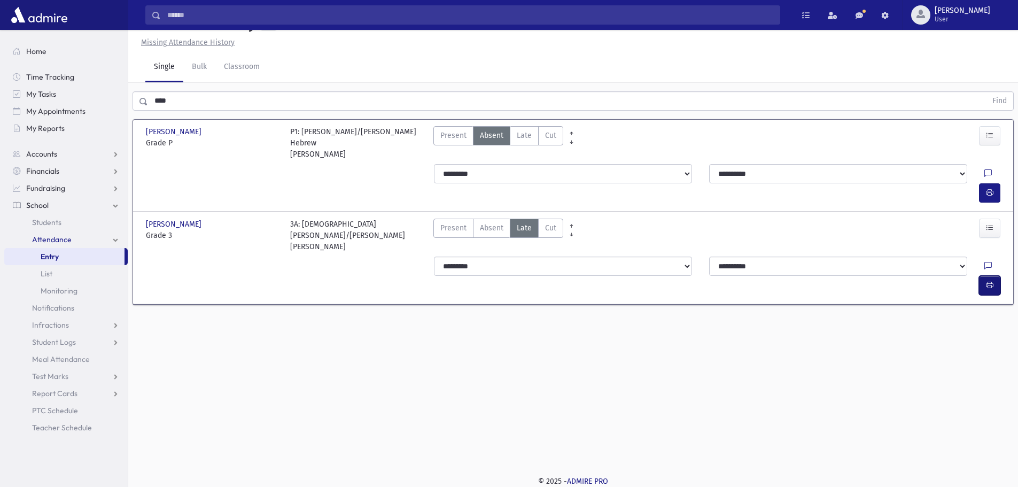
click at [993, 281] on icon "button" at bounding box center [989, 285] width 7 height 9
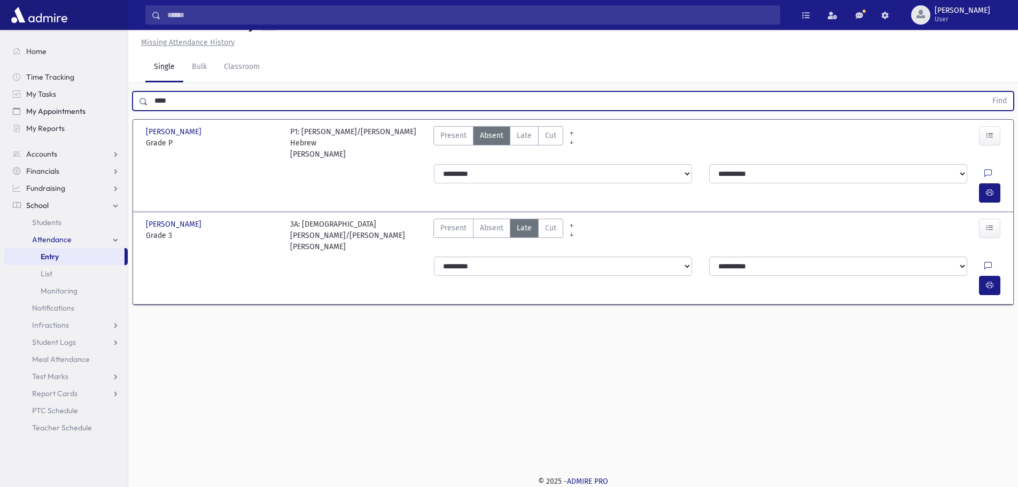
drag, startPoint x: 233, startPoint y: 125, endPoint x: 120, endPoint y: 112, distance: 113.0
click at [120, 112] on div "Search Results All Accounts" at bounding box center [509, 231] width 1018 height 511
click at [986, 92] on button "Find" at bounding box center [999, 101] width 27 height 18
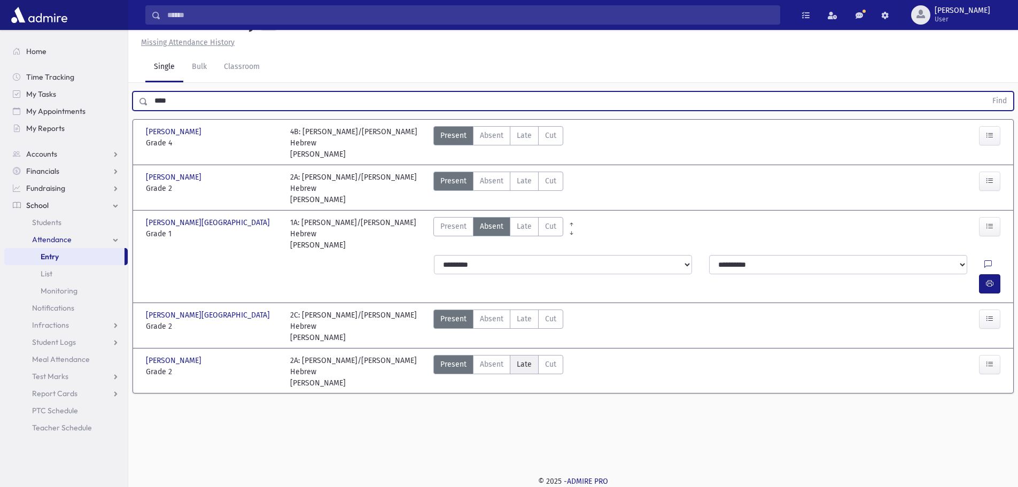
click at [517, 359] on span "Late" at bounding box center [524, 364] width 15 height 11
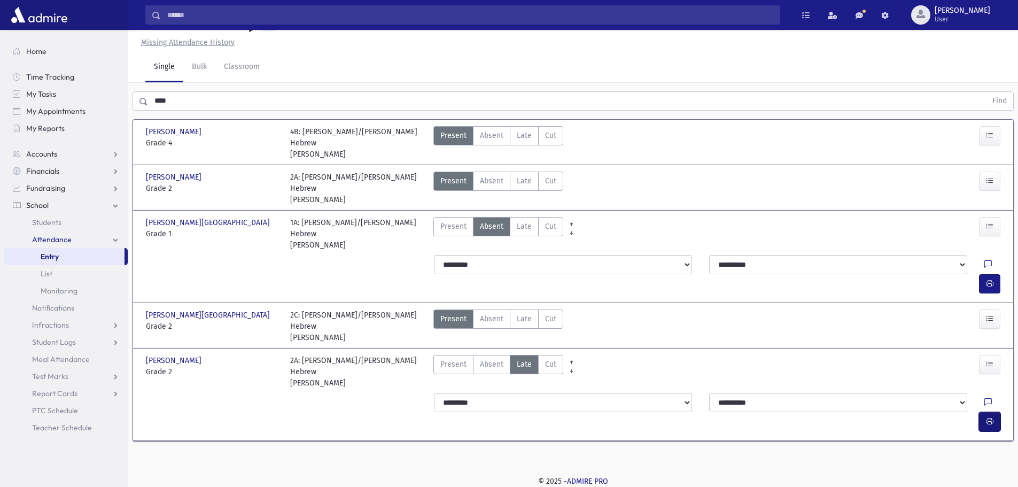
click at [990, 417] on icon "button" at bounding box center [989, 421] width 7 height 9
click at [518, 232] on span "Late" at bounding box center [524, 226] width 15 height 11
click at [991, 279] on icon "button" at bounding box center [989, 283] width 7 height 9
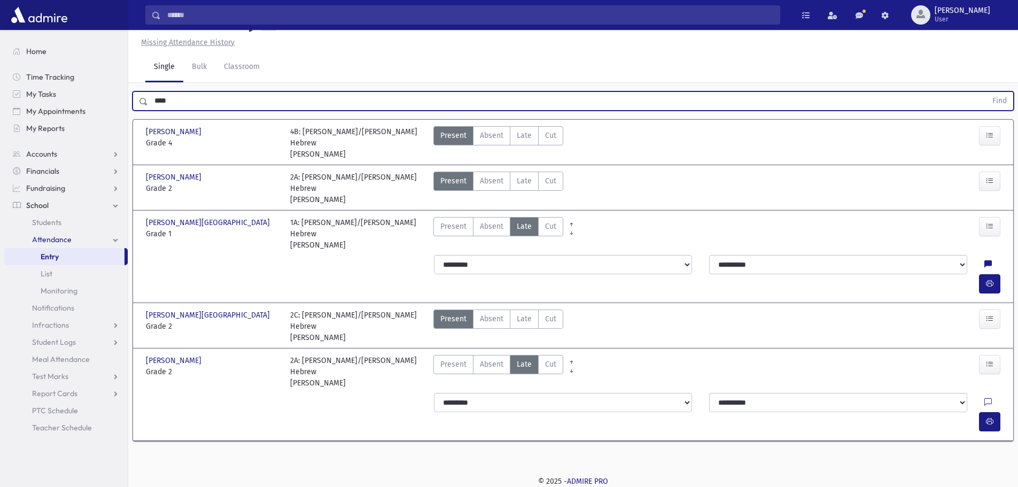
drag, startPoint x: 194, startPoint y: 119, endPoint x: 57, endPoint y: 138, distance: 138.7
click at [57, 138] on div "Search Results All Accounts" at bounding box center [509, 231] width 1018 height 511
click at [986, 92] on button "Find" at bounding box center [999, 101] width 27 height 18
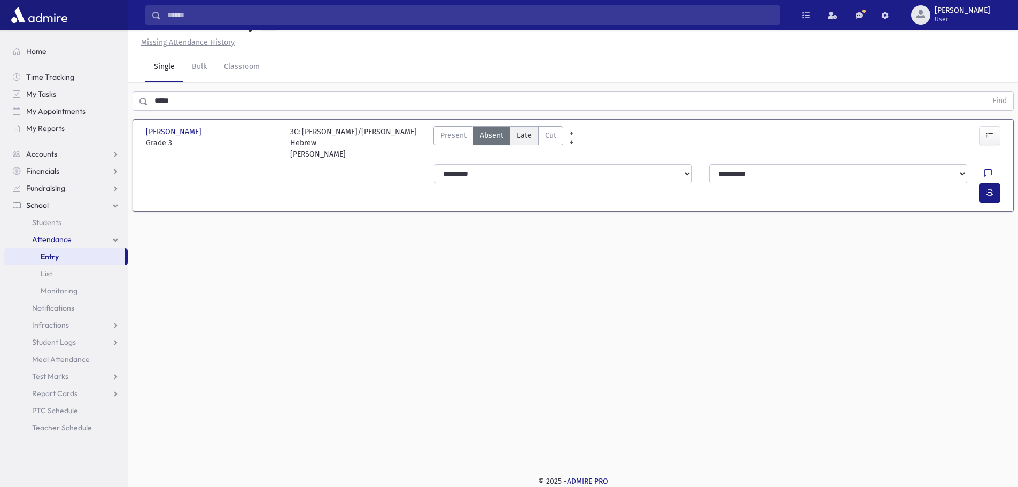
click at [518, 141] on span "Late" at bounding box center [524, 135] width 15 height 11
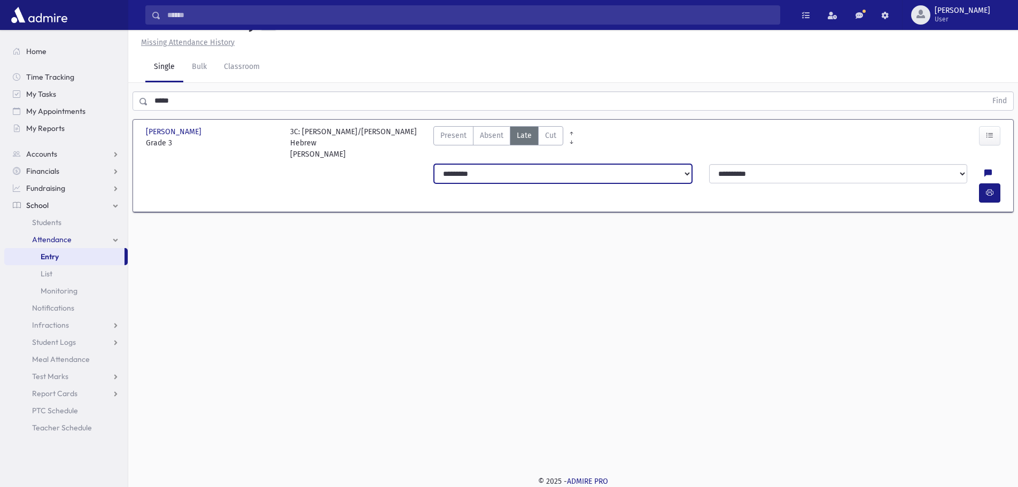
click at [543, 183] on select "**********" at bounding box center [563, 173] width 258 height 19
click at [434, 183] on select "**********" at bounding box center [563, 173] width 258 height 19
click at [998, 197] on button "button" at bounding box center [989, 192] width 21 height 19
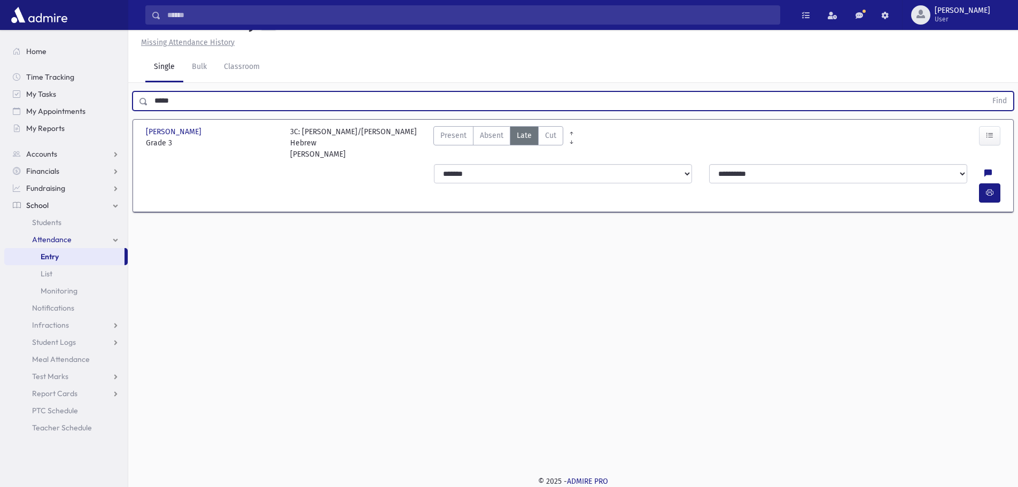
drag, startPoint x: 188, startPoint y: 122, endPoint x: 150, endPoint y: 122, distance: 38.5
click at [150, 111] on input "*****" at bounding box center [567, 100] width 839 height 19
click at [986, 92] on button "Find" at bounding box center [999, 101] width 27 height 18
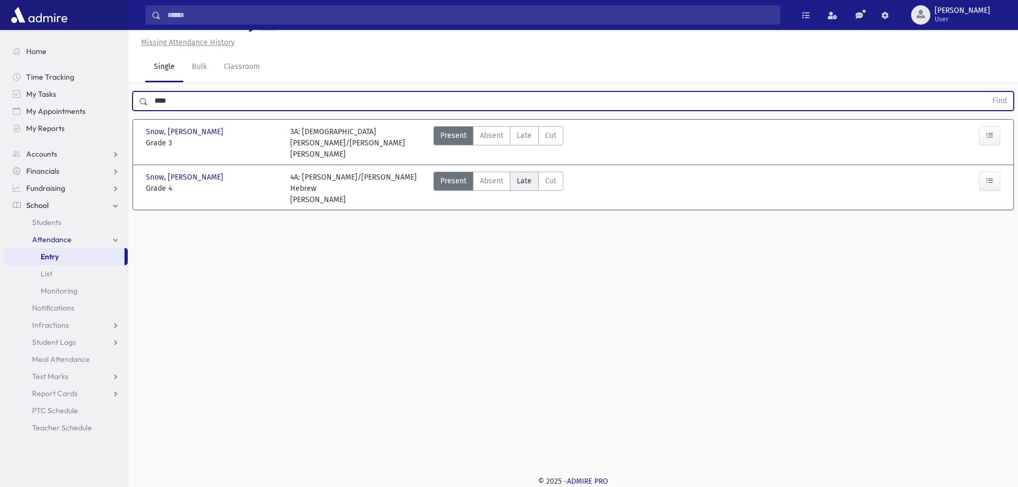
click at [525, 187] on span "Late" at bounding box center [524, 180] width 15 height 11
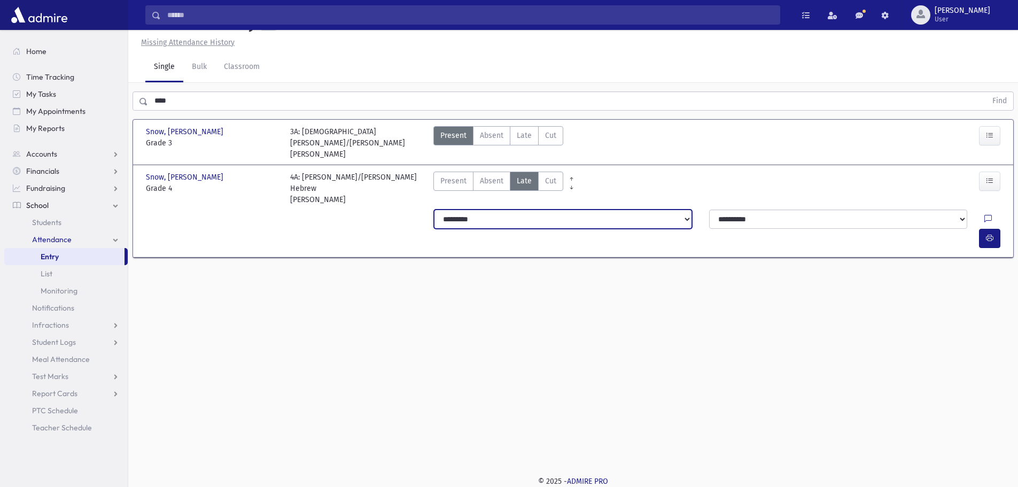
click at [654, 223] on select "**********" at bounding box center [563, 219] width 258 height 19
click at [434, 211] on select "**********" at bounding box center [563, 219] width 258 height 19
click at [982, 229] on button "button" at bounding box center [989, 238] width 21 height 19
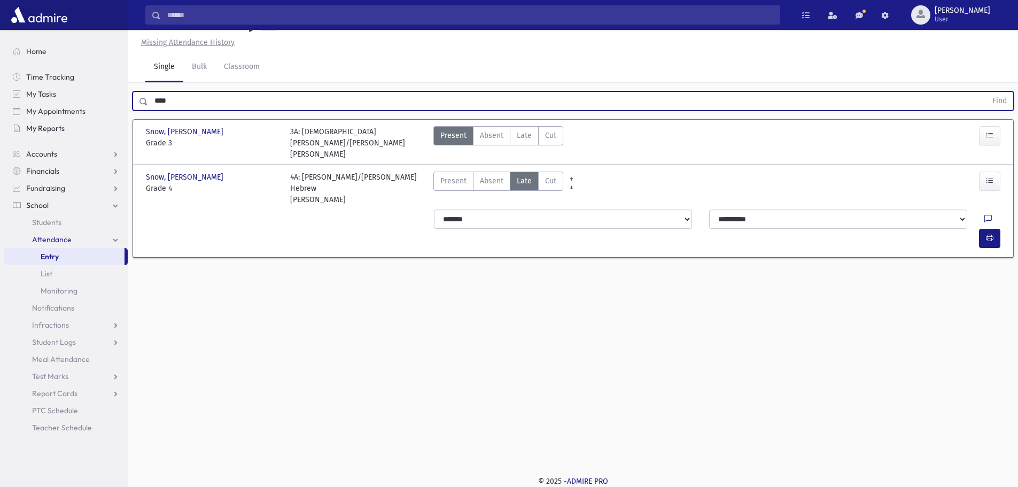
drag, startPoint x: 189, startPoint y: 130, endPoint x: 123, endPoint y: 134, distance: 66.4
click at [123, 134] on div "Search Results All Accounts" at bounding box center [509, 231] width 1018 height 511
click at [986, 92] on button "Find" at bounding box center [999, 101] width 27 height 18
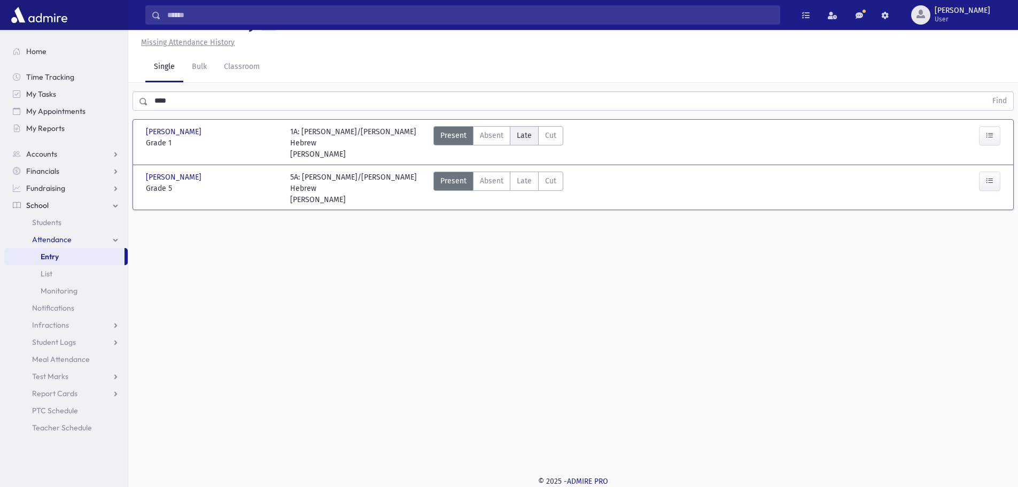
click at [530, 141] on span "Late" at bounding box center [524, 135] width 15 height 11
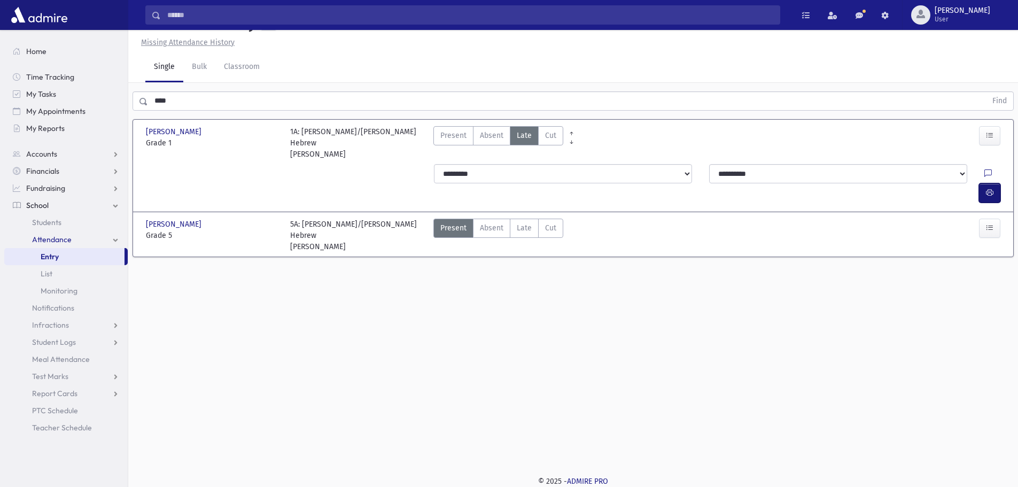
click at [988, 188] on icon "button" at bounding box center [989, 192] width 7 height 9
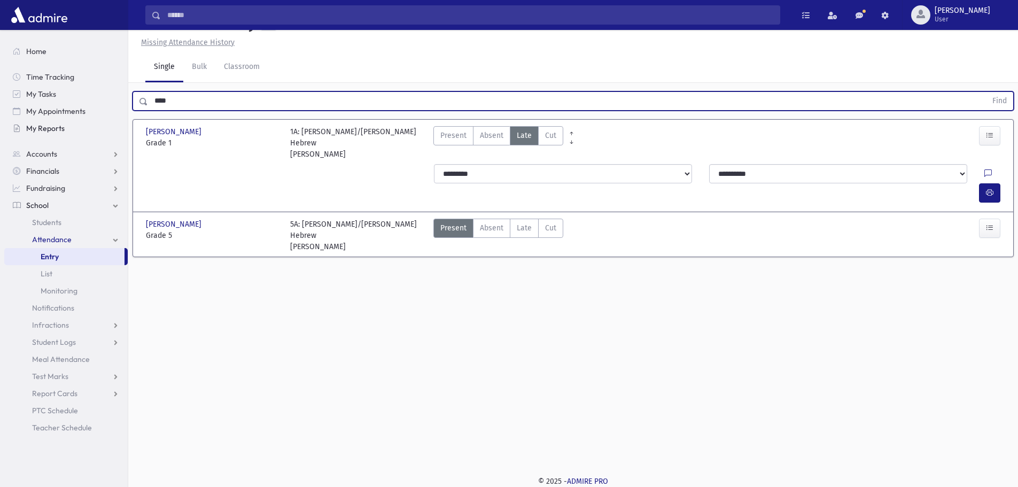
drag, startPoint x: 193, startPoint y: 120, endPoint x: 115, endPoint y: 133, distance: 78.6
click at [126, 123] on div "Search Results All Accounts" at bounding box center [509, 231] width 1018 height 511
click at [986, 92] on button "Find" at bounding box center [999, 101] width 27 height 18
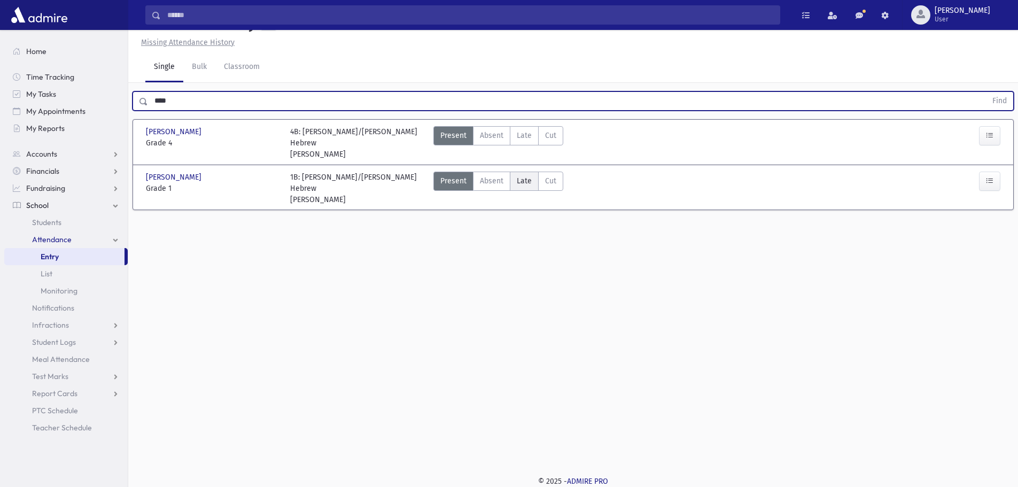
click at [525, 187] on span "Late" at bounding box center [524, 180] width 15 height 11
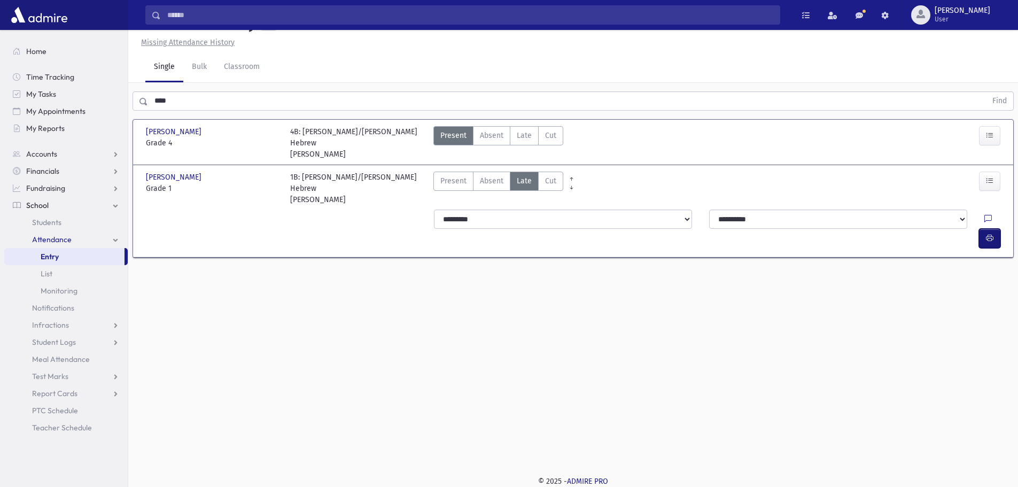
click at [986, 234] on icon "button" at bounding box center [989, 238] width 7 height 9
drag, startPoint x: 174, startPoint y: 132, endPoint x: 120, endPoint y: 133, distance: 54.0
click at [121, 133] on div "Search Results All Accounts" at bounding box center [509, 231] width 1018 height 511
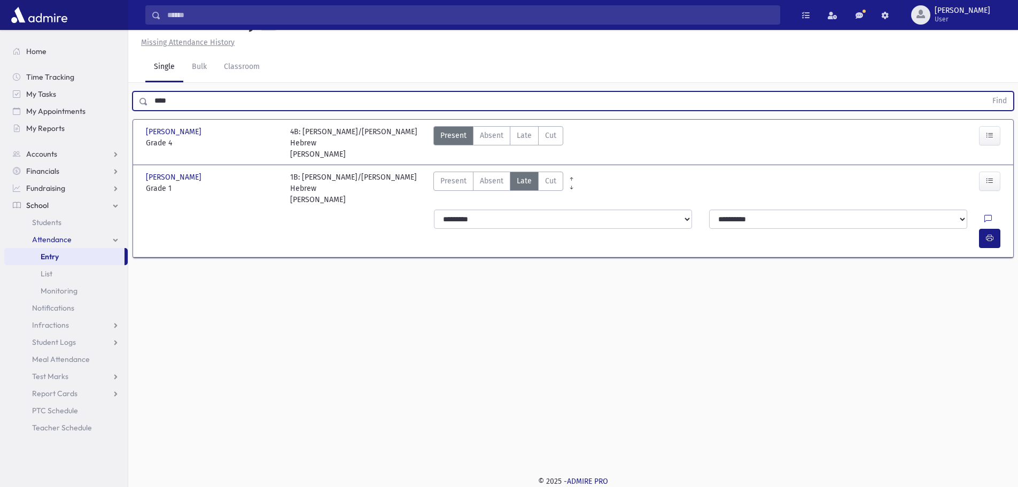
click at [986, 92] on button "Find" at bounding box center [999, 101] width 27 height 18
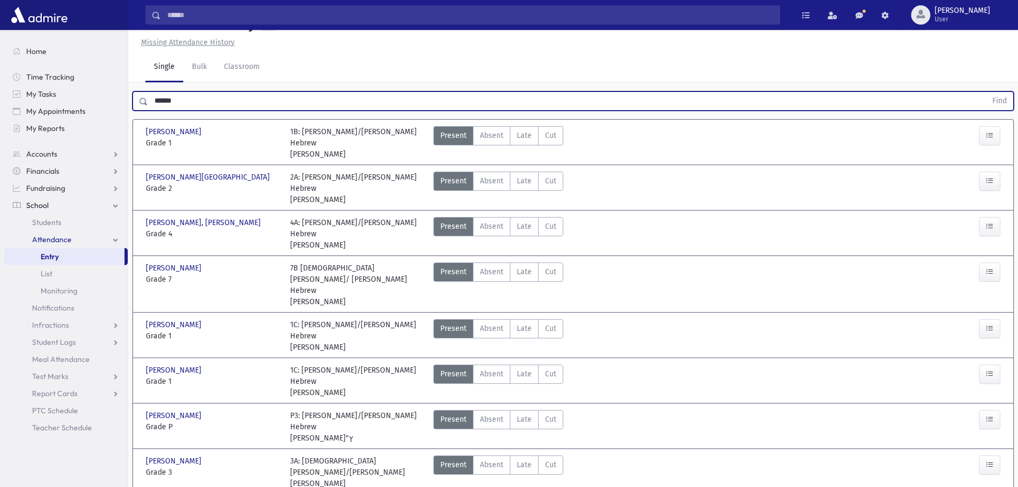
click at [986, 92] on button "Find" at bounding box center [999, 101] width 27 height 18
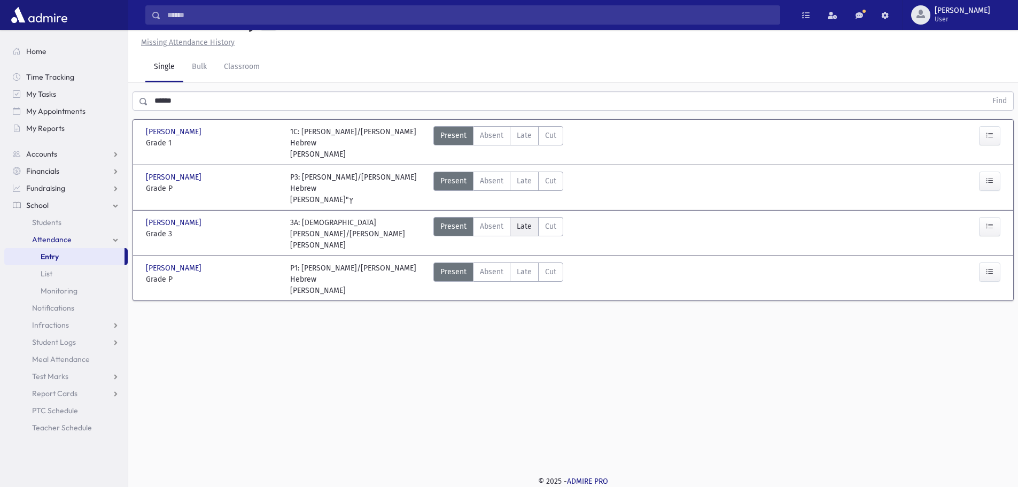
click at [526, 231] on span "Late" at bounding box center [524, 226] width 15 height 11
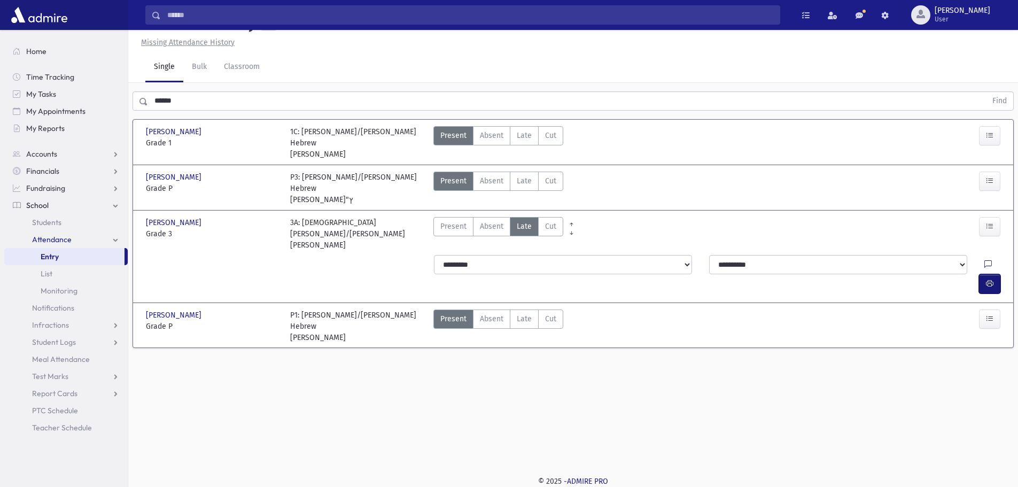
click at [989, 279] on icon "button" at bounding box center [989, 283] width 7 height 9
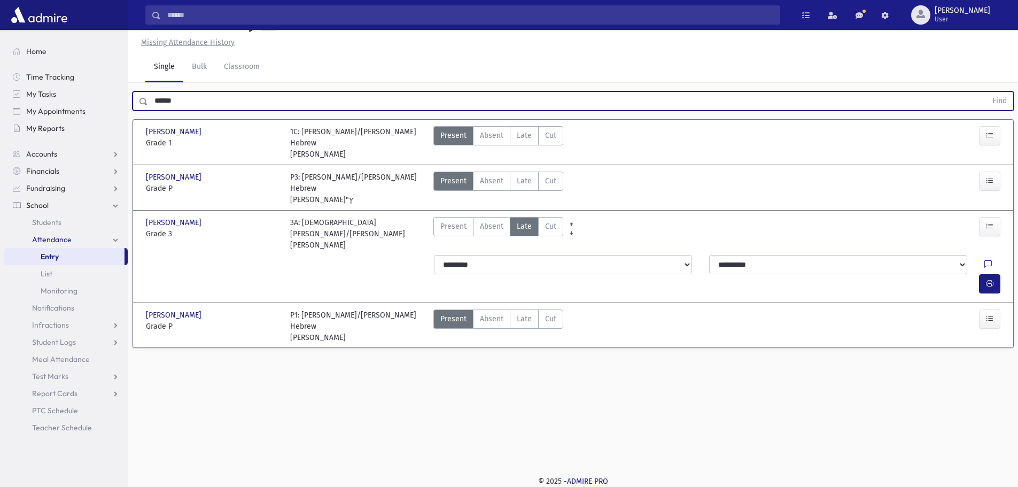
drag, startPoint x: 166, startPoint y: 120, endPoint x: 106, endPoint y: 129, distance: 60.5
click at [110, 130] on div "Search Results All Accounts" at bounding box center [509, 231] width 1018 height 511
click at [986, 92] on button "Find" at bounding box center [999, 101] width 27 height 18
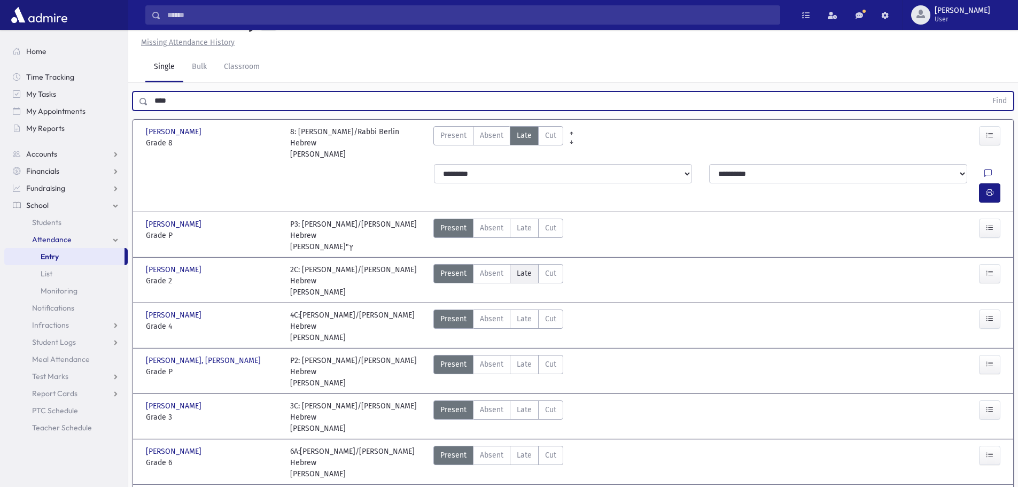
click at [525, 268] on span "Late" at bounding box center [524, 273] width 15 height 11
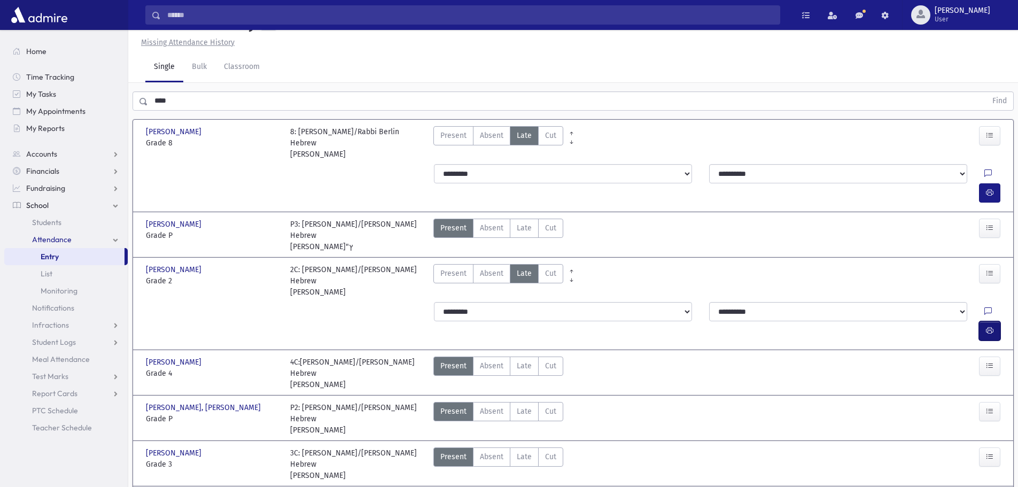
click at [987, 326] on icon "button" at bounding box center [989, 330] width 7 height 9
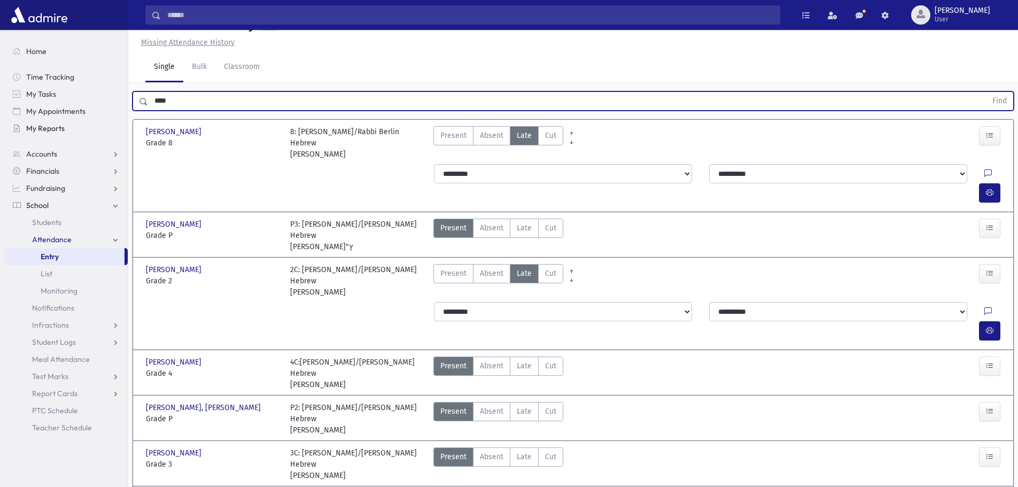
drag, startPoint x: 188, startPoint y: 123, endPoint x: 88, endPoint y: 133, distance: 99.9
click at [82, 126] on div "Search Results All Accounts" at bounding box center [509, 296] width 1018 height 640
click at [986, 92] on button "Find" at bounding box center [999, 101] width 27 height 18
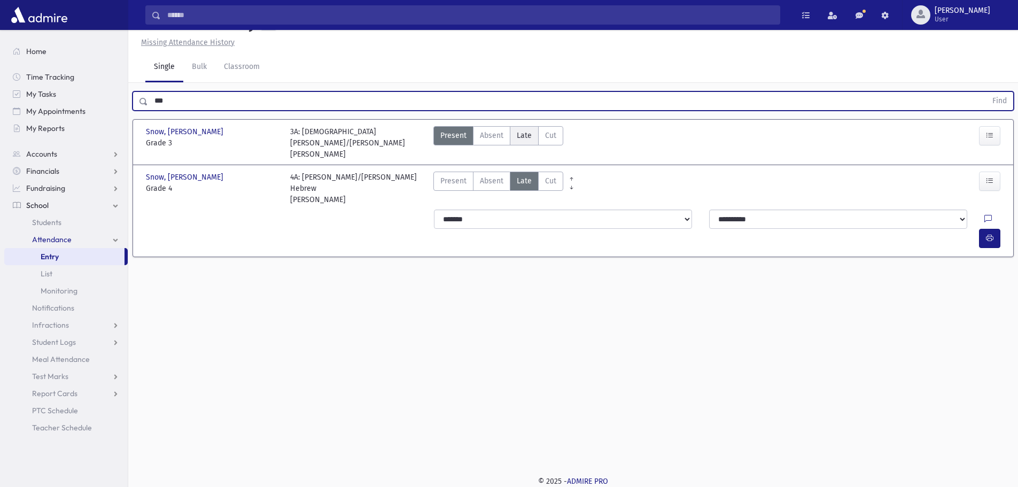
click at [526, 141] on span "Late" at bounding box center [524, 135] width 15 height 11
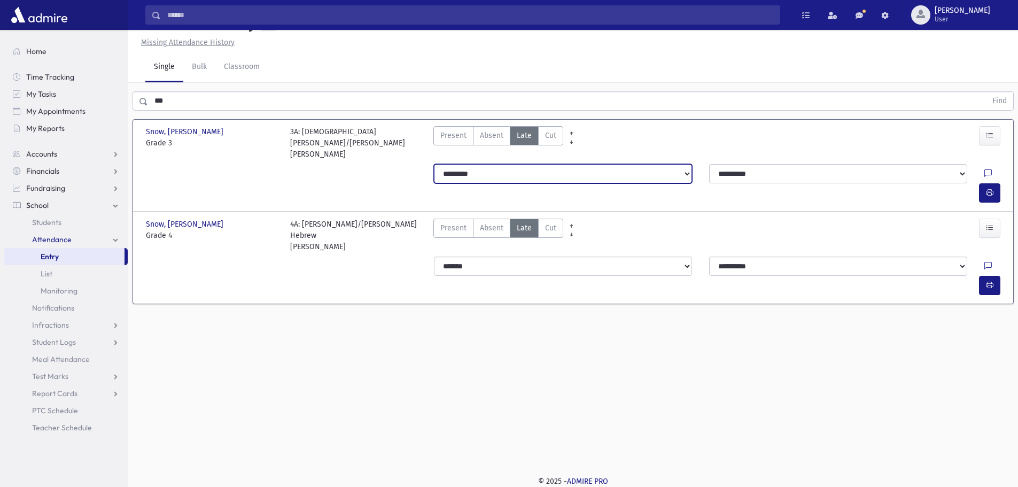
click at [524, 183] on select "**********" at bounding box center [563, 173] width 258 height 19
click at [434, 176] on select "**********" at bounding box center [563, 173] width 258 height 19
click at [983, 183] on button "button" at bounding box center [989, 192] width 21 height 19
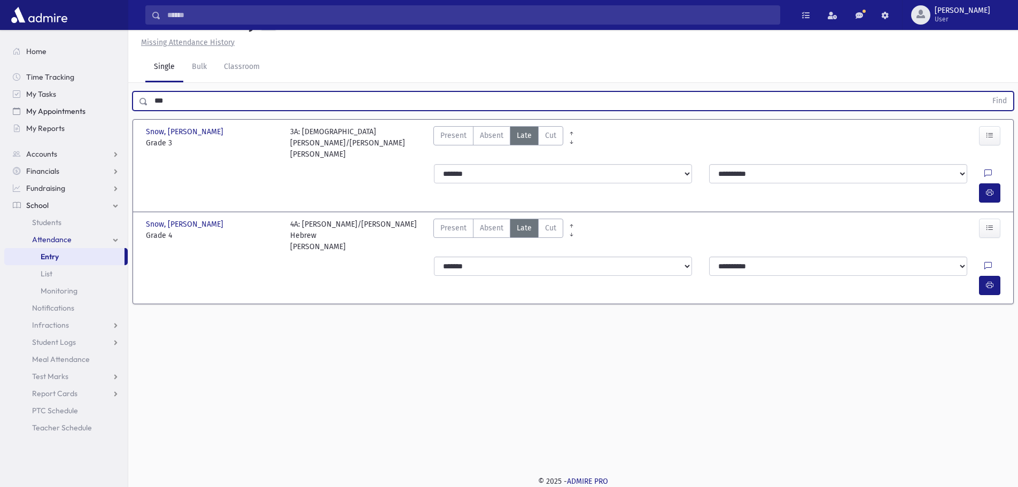
drag, startPoint x: 164, startPoint y: 118, endPoint x: 110, endPoint y: 118, distance: 54.0
click at [110, 118] on div "Search Results All Accounts" at bounding box center [509, 231] width 1018 height 511
click at [986, 92] on button "Find" at bounding box center [999, 101] width 27 height 18
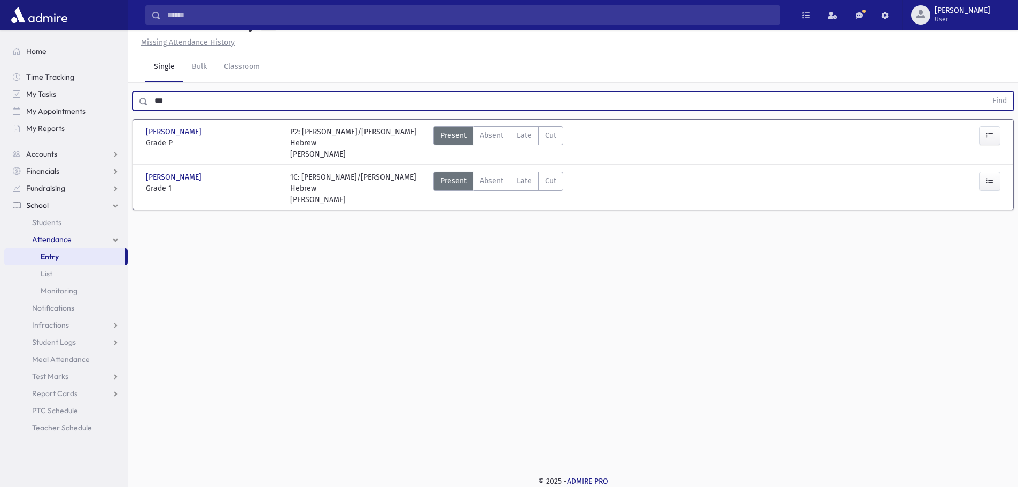
drag, startPoint x: 525, startPoint y: 206, endPoint x: 564, endPoint y: 216, distance: 40.3
click at [525, 187] on span "Late" at bounding box center [524, 180] width 15 height 11
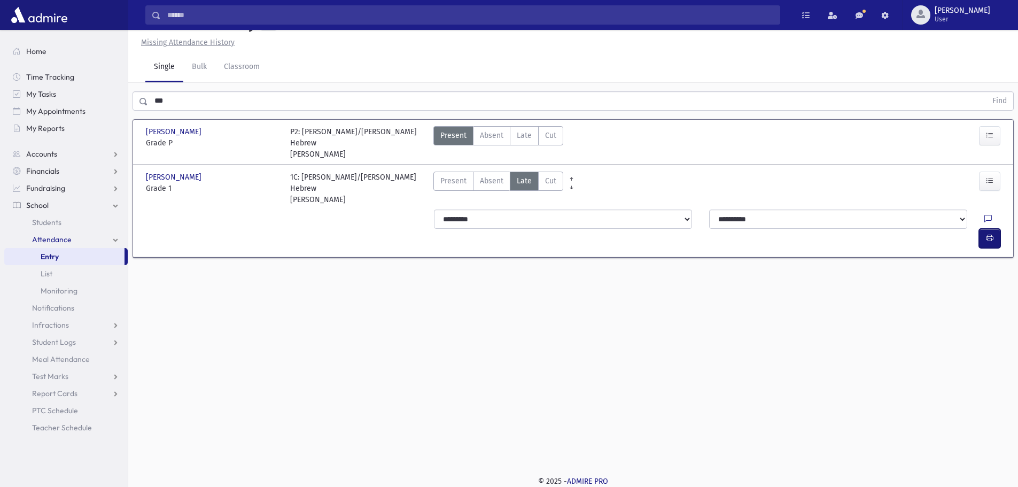
click at [998, 229] on button "button" at bounding box center [989, 238] width 21 height 19
drag, startPoint x: 118, startPoint y: 129, endPoint x: 86, endPoint y: 133, distance: 32.4
click at [86, 133] on div "Search Results All Accounts" at bounding box center [509, 231] width 1018 height 511
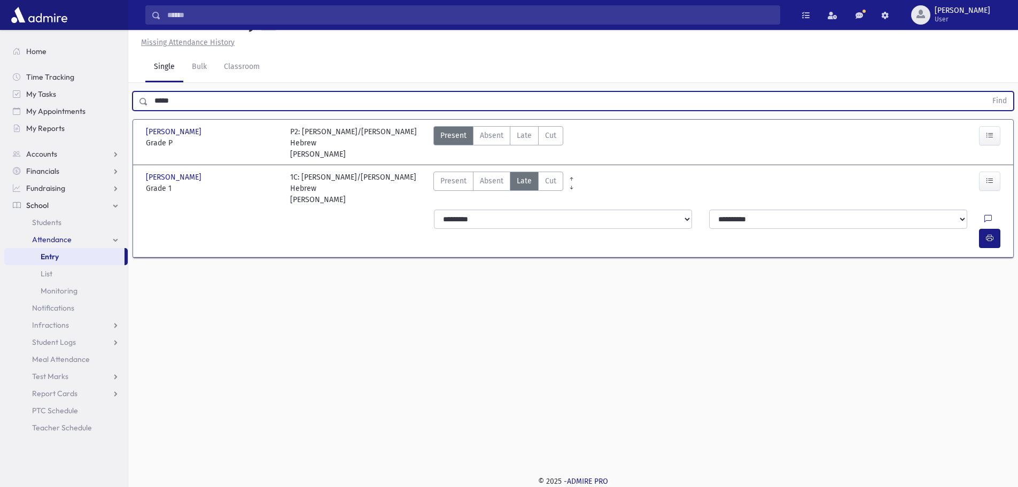
click at [986, 92] on button "Find" at bounding box center [999, 101] width 27 height 18
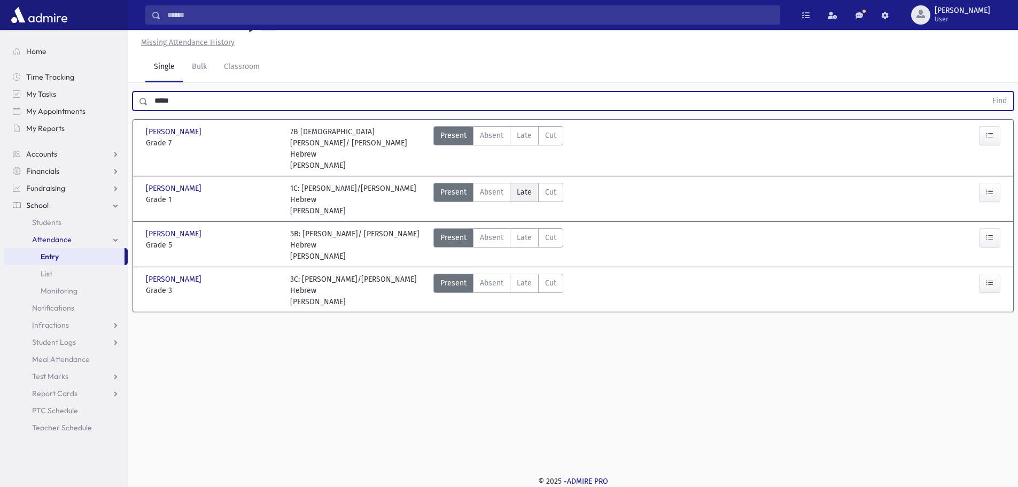
click at [526, 195] on span "Late" at bounding box center [524, 192] width 15 height 11
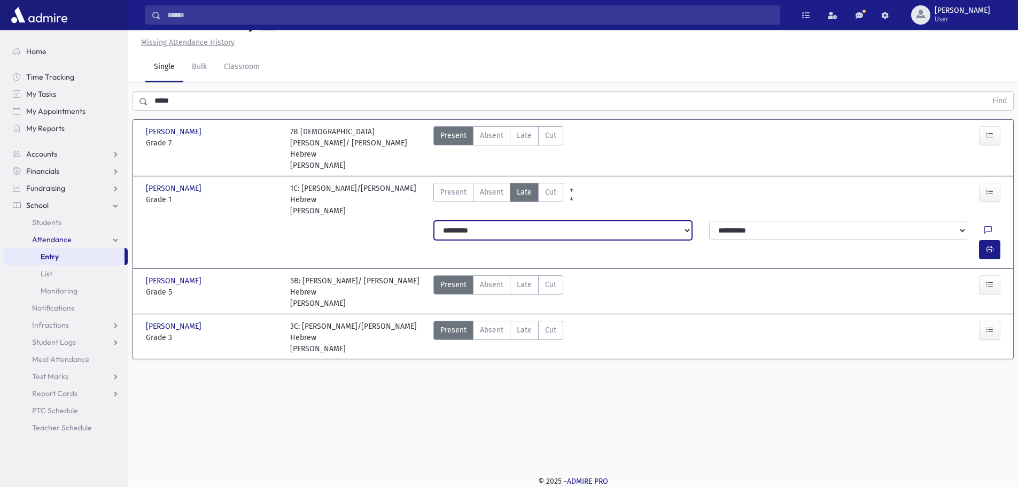
click at [504, 223] on select "**********" at bounding box center [563, 230] width 258 height 19
click at [434, 221] on select "**********" at bounding box center [563, 230] width 258 height 19
click at [991, 245] on icon "button" at bounding box center [989, 249] width 7 height 9
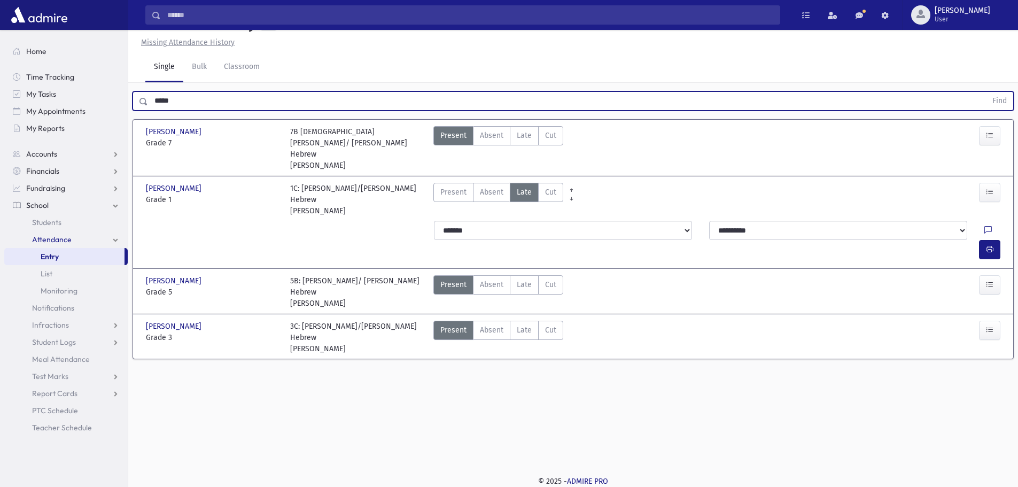
click at [140, 111] on div "***** Find" at bounding box center [573, 100] width 881 height 19
click at [986, 92] on button "Find" at bounding box center [999, 101] width 27 height 18
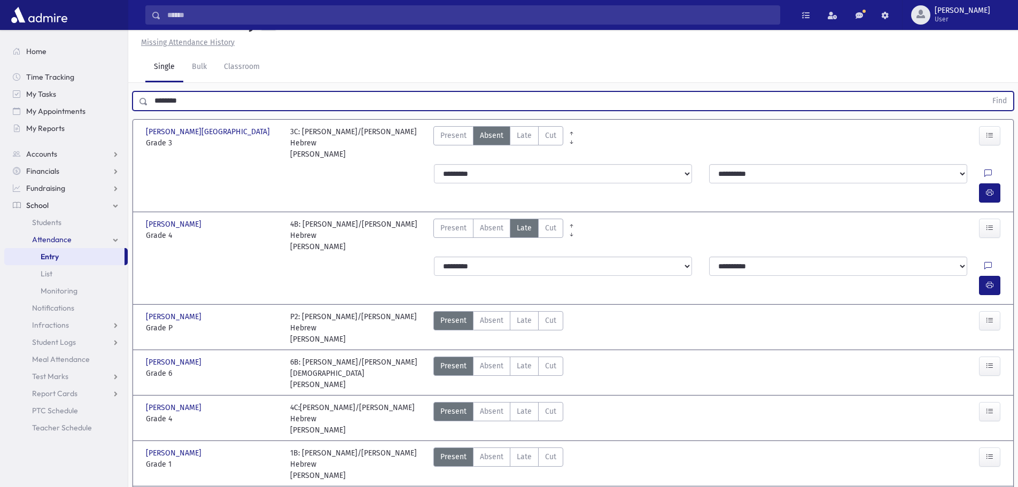
click at [986, 92] on button "Find" at bounding box center [999, 101] width 27 height 18
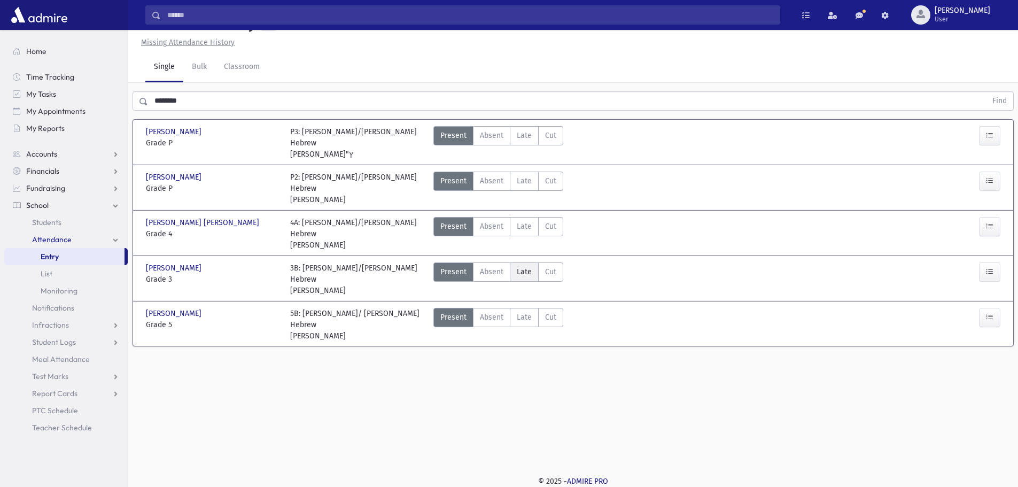
click at [527, 274] on span "Late" at bounding box center [524, 271] width 15 height 11
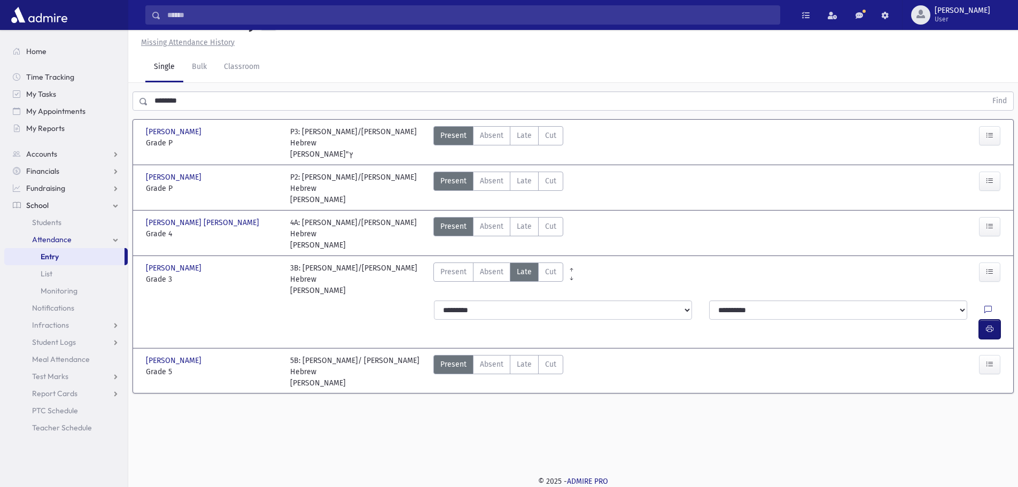
click at [983, 320] on button "button" at bounding box center [989, 329] width 21 height 19
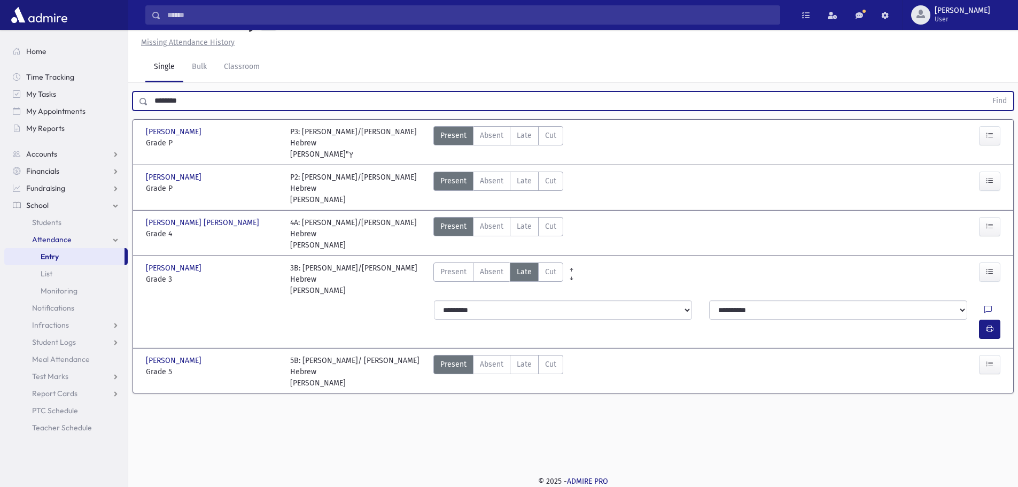
drag, startPoint x: 202, startPoint y: 128, endPoint x: 125, endPoint y: 138, distance: 78.2
click at [125, 138] on div "Search Results All Accounts" at bounding box center [509, 231] width 1018 height 511
click at [986, 92] on button "Find" at bounding box center [999, 101] width 27 height 18
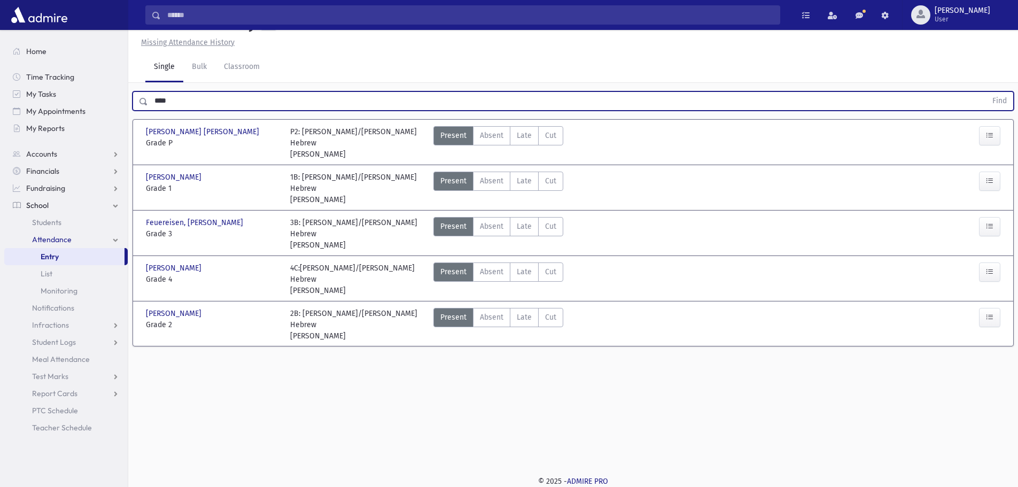
drag, startPoint x: 525, startPoint y: 206, endPoint x: 648, endPoint y: 223, distance: 123.6
click at [525, 187] on span "Late" at bounding box center [524, 180] width 15 height 11
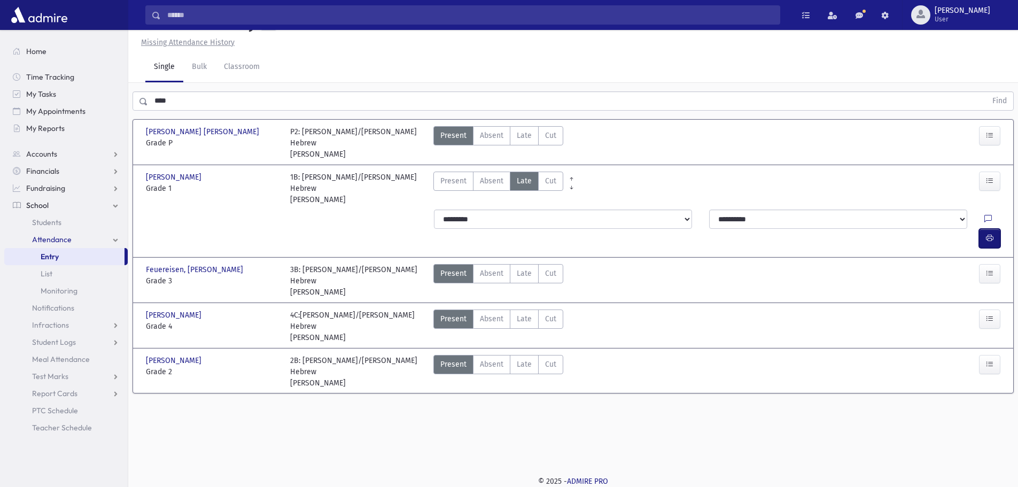
click at [991, 242] on icon "button" at bounding box center [989, 238] width 7 height 9
drag, startPoint x: 179, startPoint y: 129, endPoint x: 112, endPoint y: 132, distance: 66.4
click at [114, 131] on div "Search Results All Accounts" at bounding box center [509, 231] width 1018 height 511
click at [520, 278] on span "Late" at bounding box center [524, 273] width 15 height 11
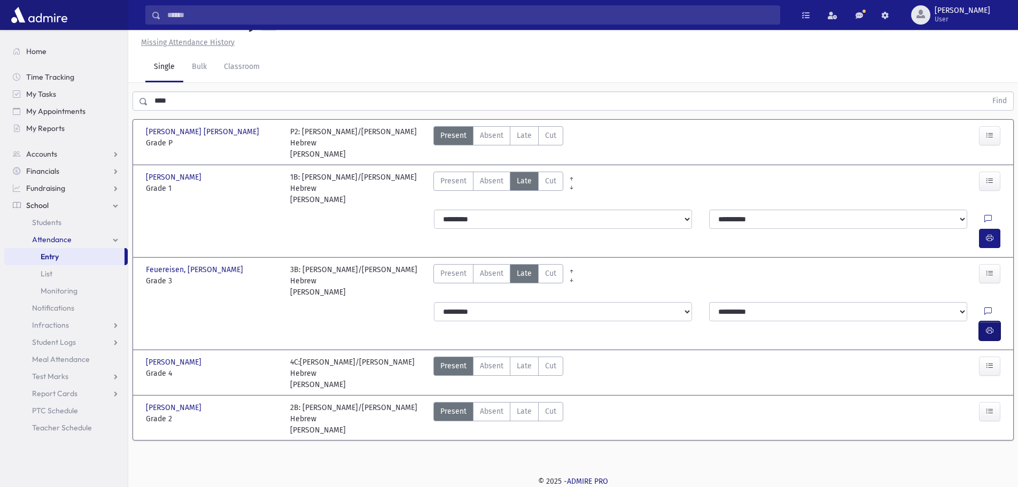
click at [991, 326] on icon "button" at bounding box center [989, 330] width 7 height 9
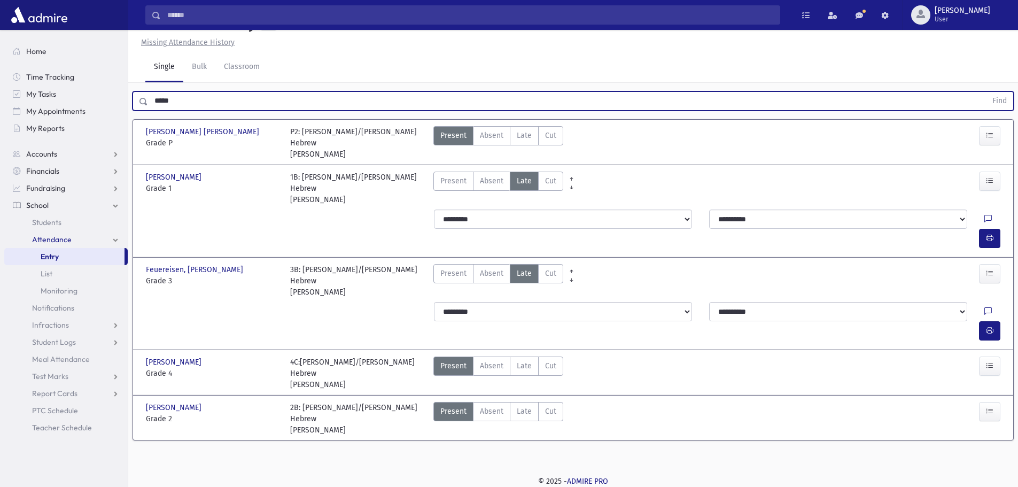
click at [986, 92] on button "Find" at bounding box center [999, 101] width 27 height 18
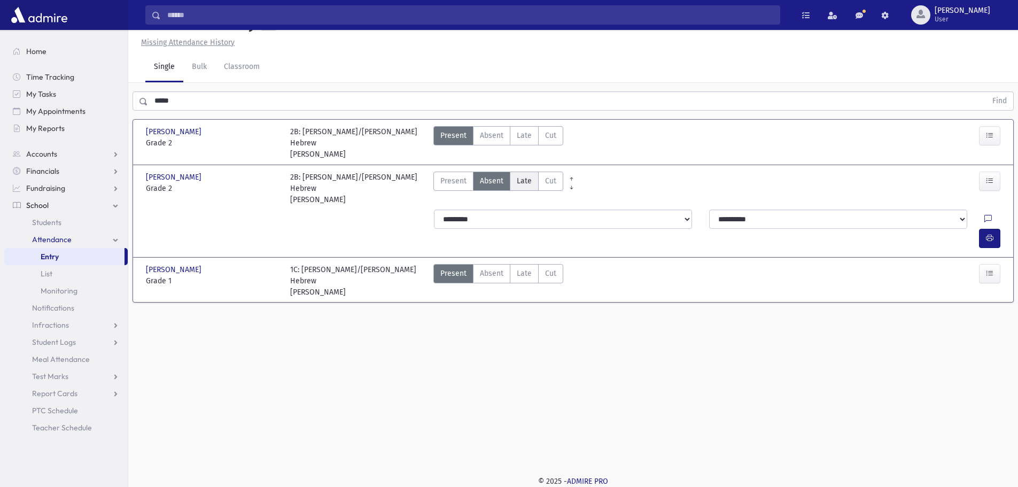
drag, startPoint x: 523, startPoint y: 199, endPoint x: 531, endPoint y: 207, distance: 11.7
click at [525, 191] on label "Late Late" at bounding box center [524, 181] width 29 height 19
click at [985, 229] on button "button" at bounding box center [989, 238] width 21 height 19
drag, startPoint x: 193, startPoint y: 131, endPoint x: 81, endPoint y: 135, distance: 112.3
click at [81, 135] on div "Search Results All Accounts" at bounding box center [509, 231] width 1018 height 511
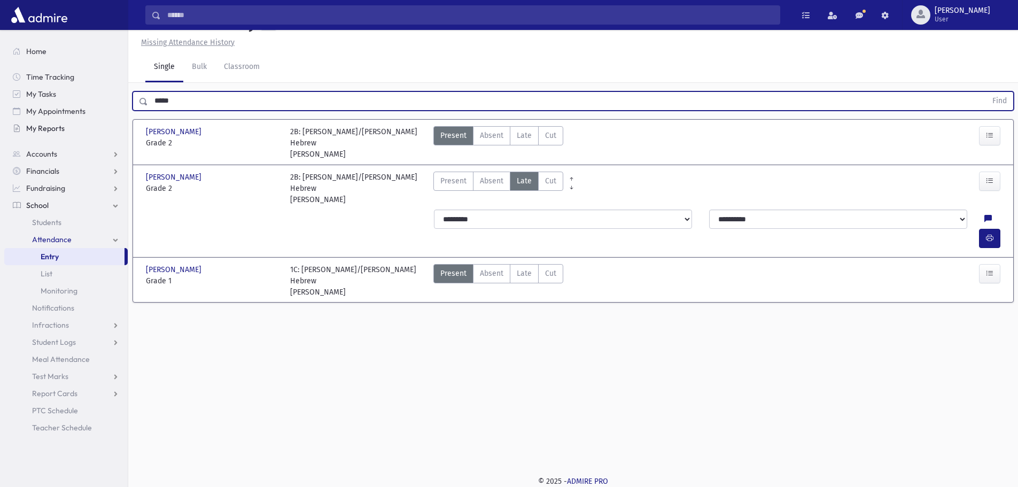
type input "*****"
click at [986, 92] on button "Find" at bounding box center [999, 101] width 27 height 18
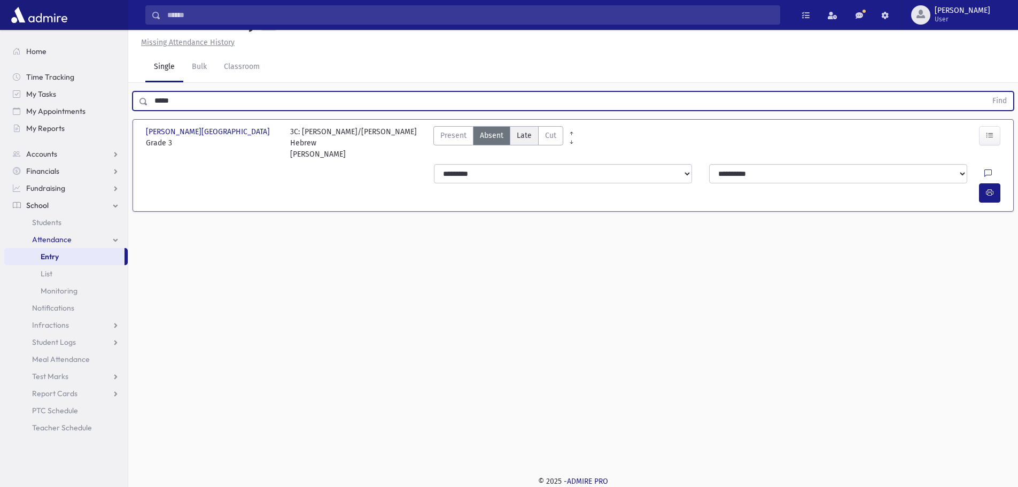
click at [522, 145] on label "Late Late" at bounding box center [524, 135] width 29 height 19
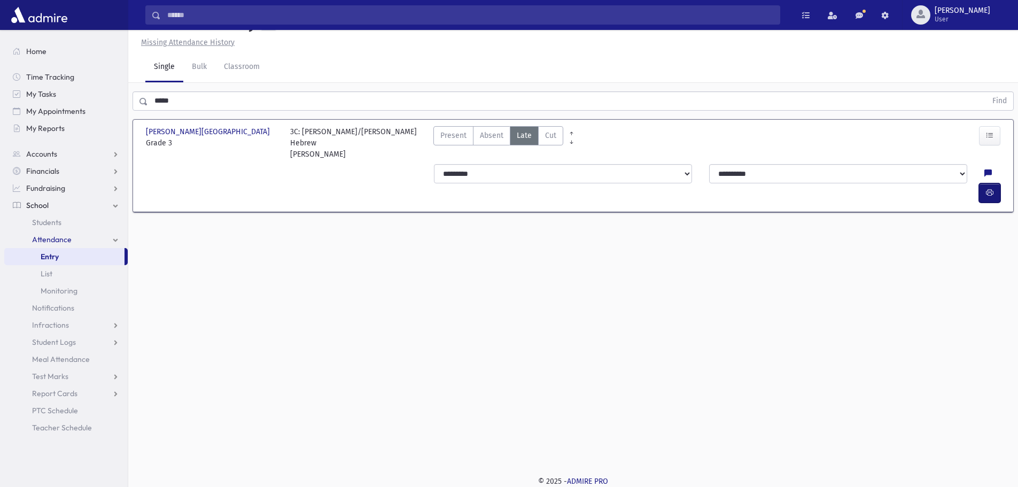
click at [986, 197] on icon "button" at bounding box center [989, 192] width 7 height 9
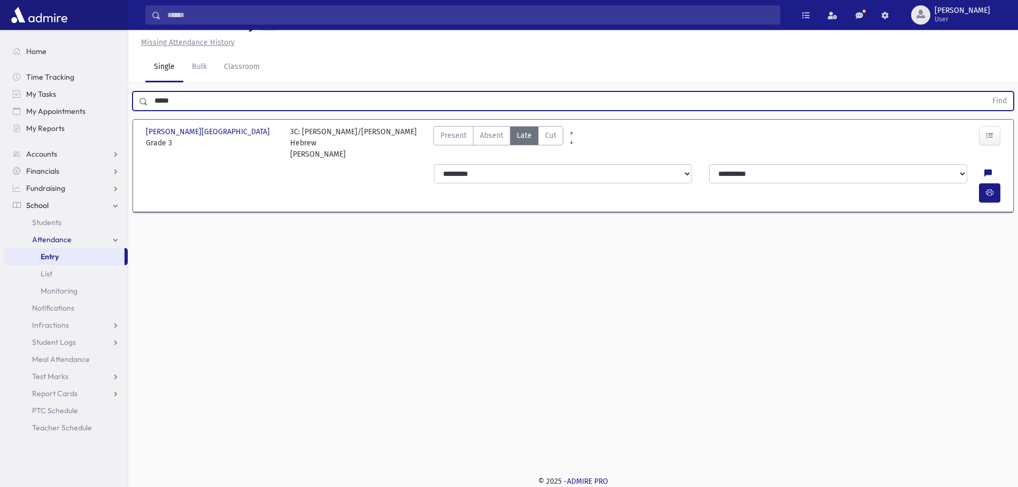
drag, startPoint x: 171, startPoint y: 128, endPoint x: 160, endPoint y: 130, distance: 11.3
click at [137, 111] on div "***** Find" at bounding box center [573, 100] width 881 height 19
